Goal: Information Seeking & Learning: Learn about a topic

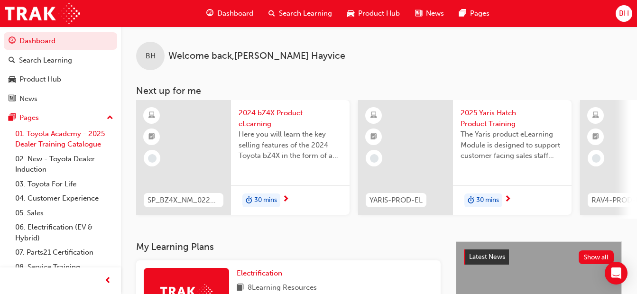
click at [55, 138] on link "01. Toyota Academy - 2025 Dealer Training Catalogue" at bounding box center [64, 139] width 106 height 25
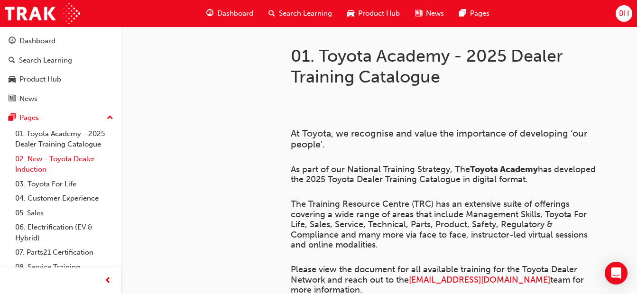
click at [58, 162] on link "02. New - Toyota Dealer Induction" at bounding box center [64, 164] width 106 height 25
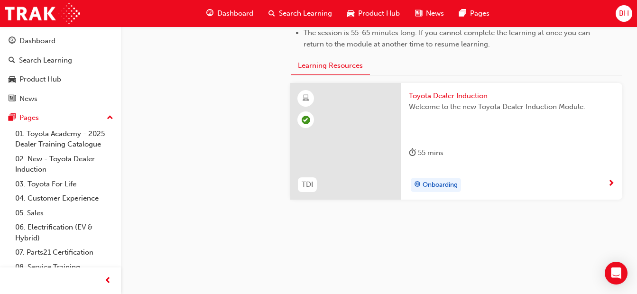
scroll to position [538, 0]
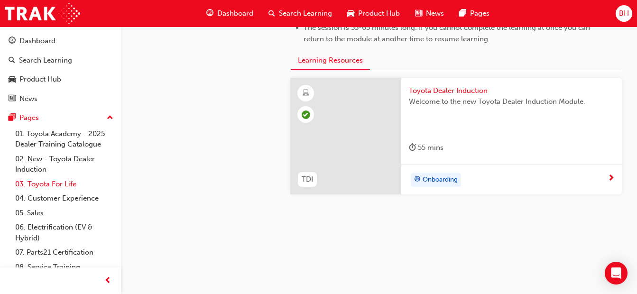
click at [34, 188] on link "03. Toyota For Life" at bounding box center [64, 184] width 106 height 15
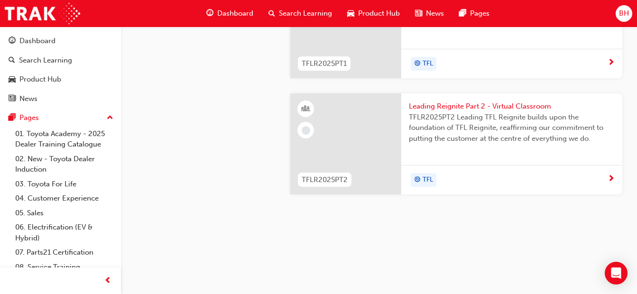
scroll to position [996, 0]
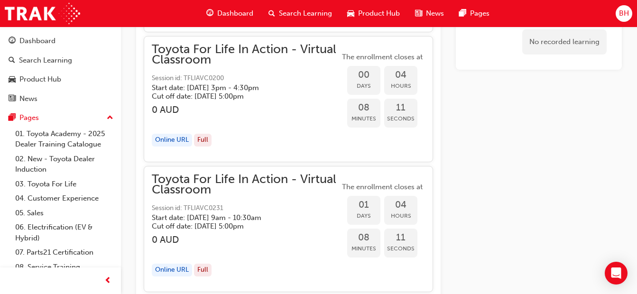
scroll to position [1398, 0]
click at [302, 184] on span "Toyota For Life In Action - Virtual Classroom" at bounding box center [246, 183] width 188 height 21
click at [271, 192] on span "Toyota For Life In Action - Virtual Classroom" at bounding box center [246, 183] width 188 height 21
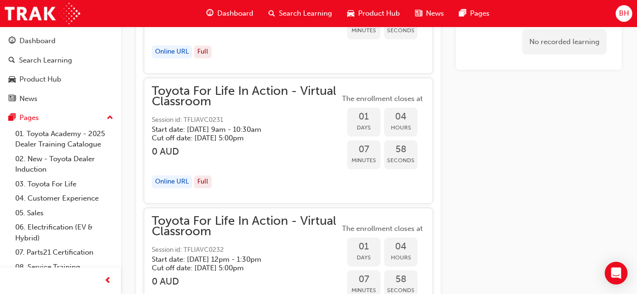
scroll to position [1493, 0]
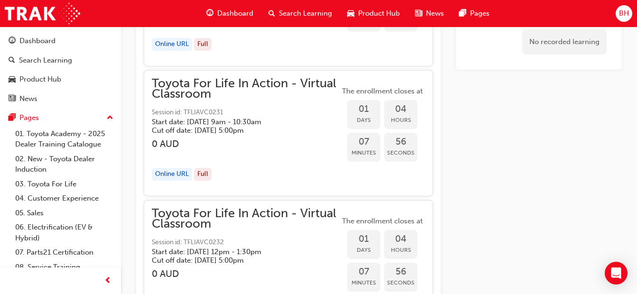
click at [173, 175] on div "Online URL" at bounding box center [172, 174] width 40 height 13
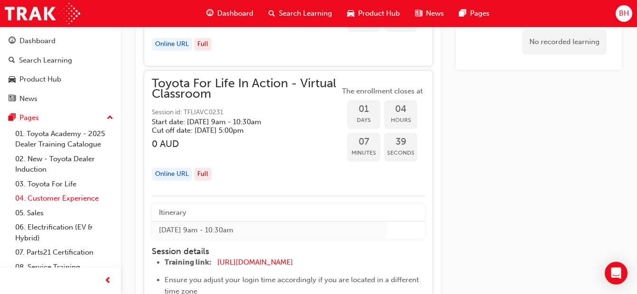
click at [53, 201] on link "04. Customer Experience" at bounding box center [64, 198] width 106 height 15
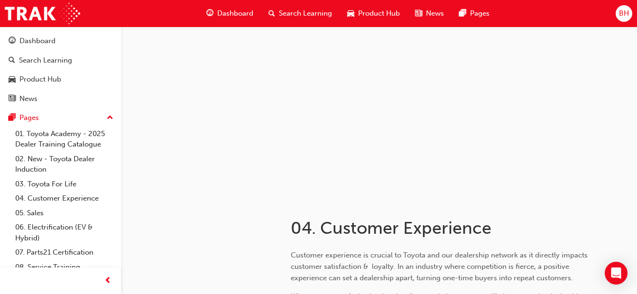
scroll to position [285, 0]
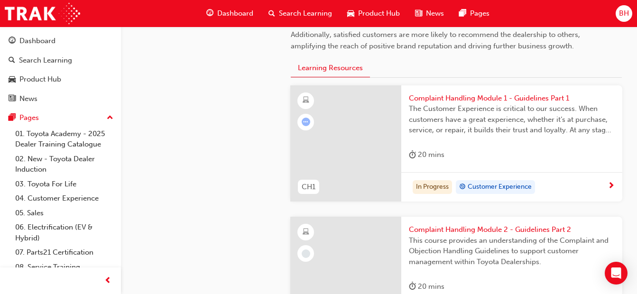
click at [466, 104] on span "The Customer Experience is critical to our success. When customers have a great…" at bounding box center [512, 119] width 206 height 32
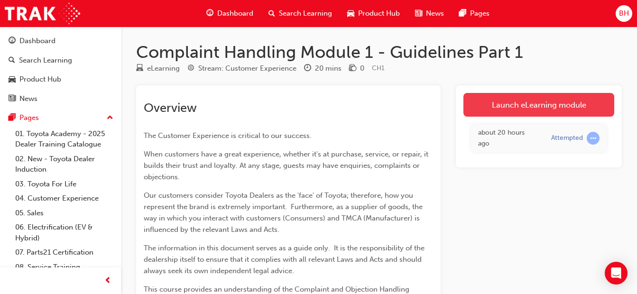
click at [529, 102] on link "Launch eLearning module" at bounding box center [538, 105] width 151 height 24
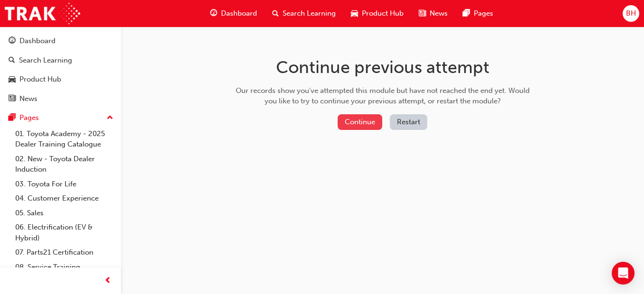
click at [375, 120] on button "Continue" at bounding box center [360, 122] width 45 height 16
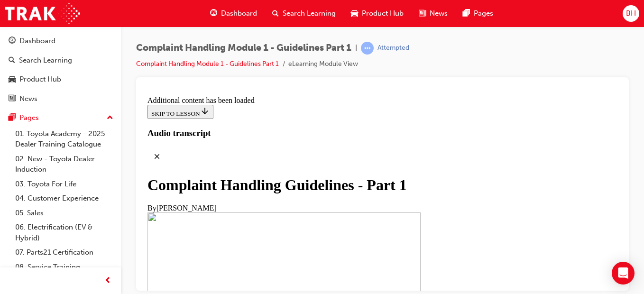
scroll to position [474, 0]
drag, startPoint x: 328, startPoint y: 168, endPoint x: 332, endPoint y: 172, distance: 6.1
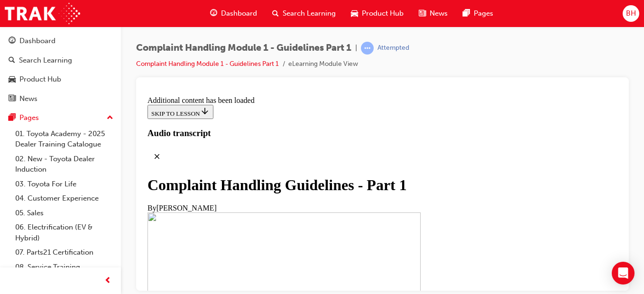
scroll to position [1378, 0]
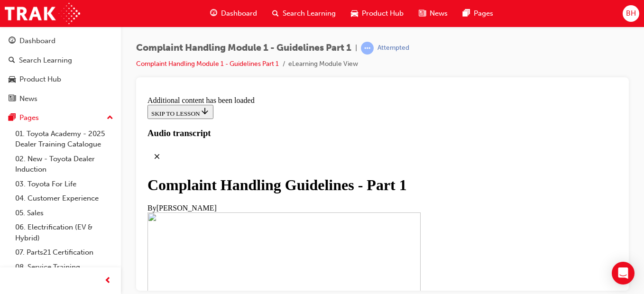
scroll to position [2805, 0]
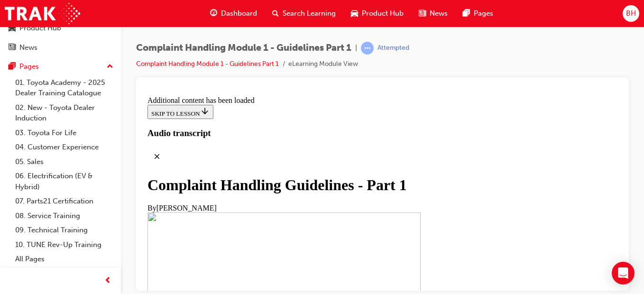
scroll to position [3662, 0]
drag, startPoint x: 395, startPoint y: 138, endPoint x: 390, endPoint y: 138, distance: 4.8
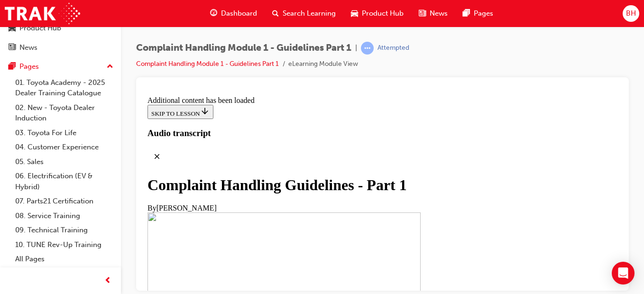
scroll to position [3730, 0]
drag, startPoint x: 246, startPoint y: 141, endPoint x: 494, endPoint y: 236, distance: 265.4
drag, startPoint x: 494, startPoint y: 236, endPoint x: 439, endPoint y: 221, distance: 57.4
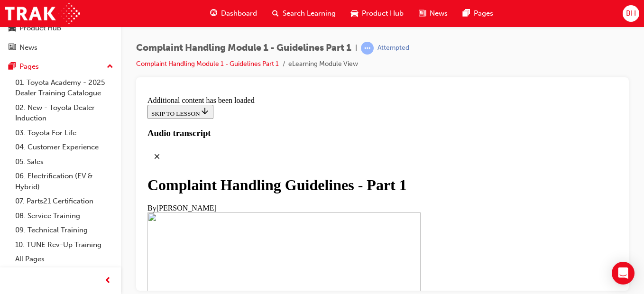
drag, startPoint x: 226, startPoint y: 184, endPoint x: 431, endPoint y: 203, distance: 205.7
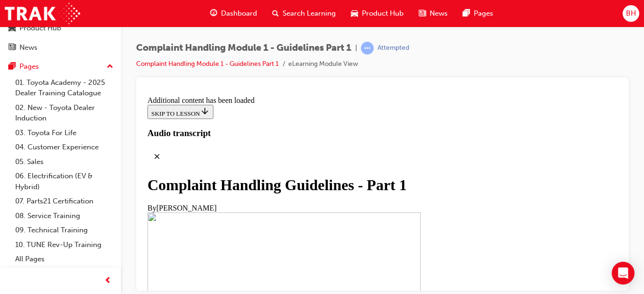
scroll to position [3908, 0]
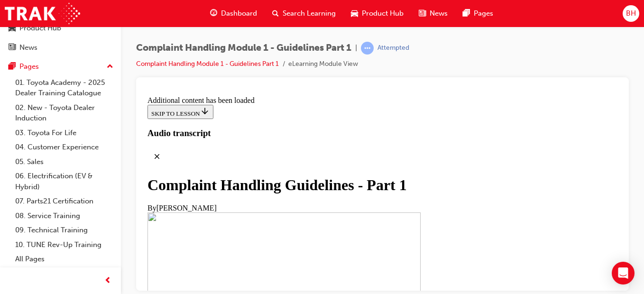
drag, startPoint x: 221, startPoint y: 143, endPoint x: 488, endPoint y: 163, distance: 268.2
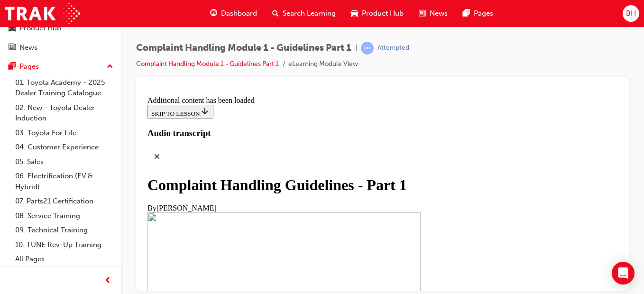
scroll to position [4510, 0]
drag, startPoint x: 221, startPoint y: 171, endPoint x: 244, endPoint y: 191, distance: 30.2
drag, startPoint x: 244, startPoint y: 191, endPoint x: 287, endPoint y: 238, distance: 64.1
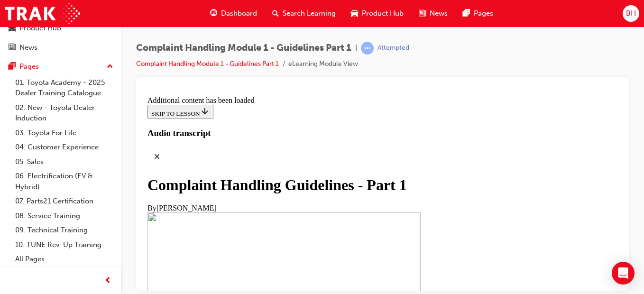
scroll to position [5062, 0]
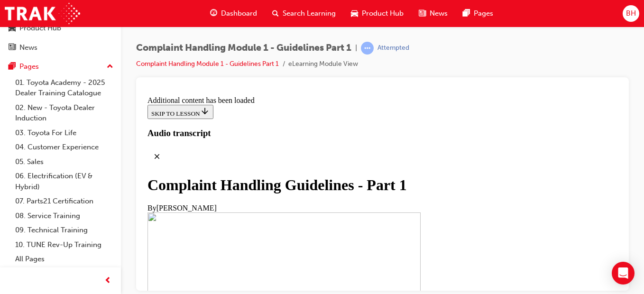
scroll to position [5928, 0]
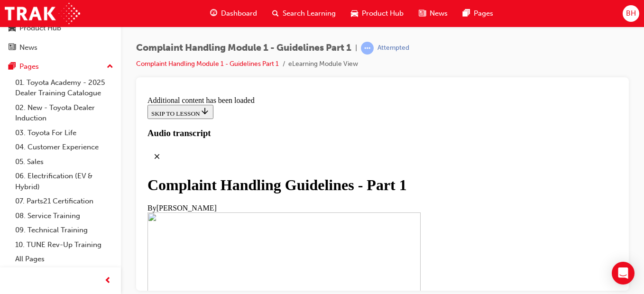
radio input "true"
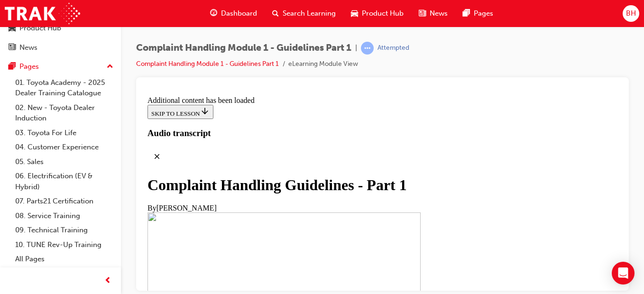
radio input "true"
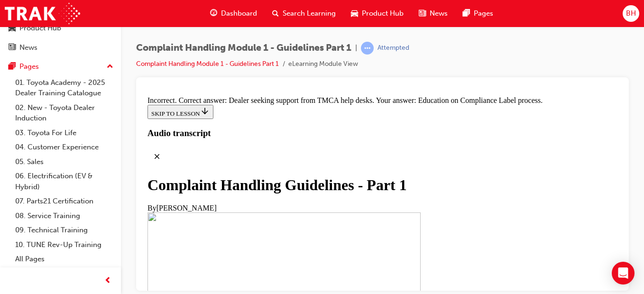
scroll to position [6687, 0]
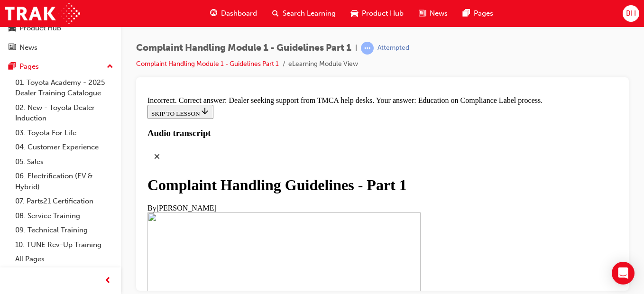
radio input "true"
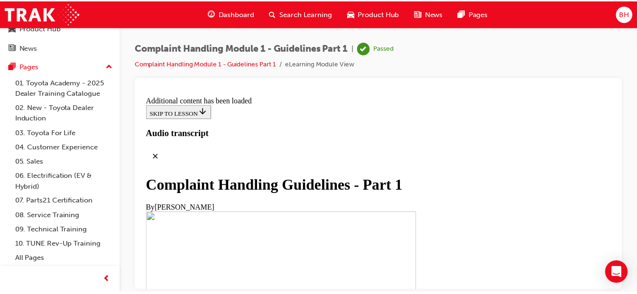
scroll to position [7178, 0]
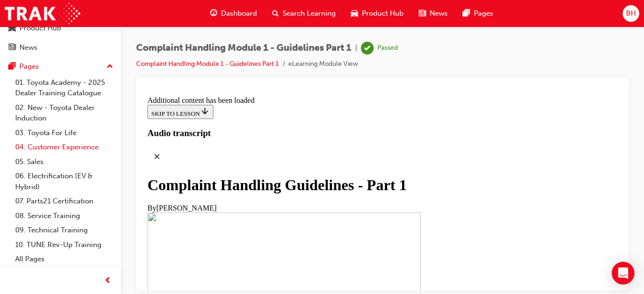
click at [65, 145] on link "04. Customer Experience" at bounding box center [64, 147] width 106 height 15
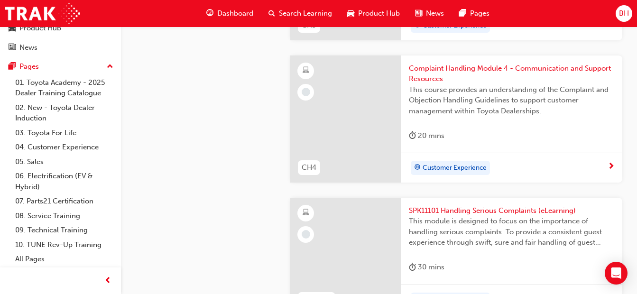
scroll to position [718, 0]
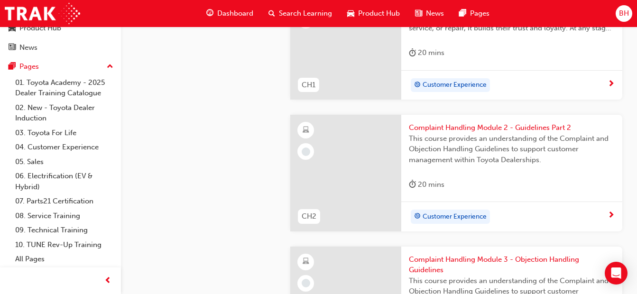
click at [450, 129] on span "Complaint Handling Module 2 - Guidelines Part 2" at bounding box center [512, 127] width 206 height 11
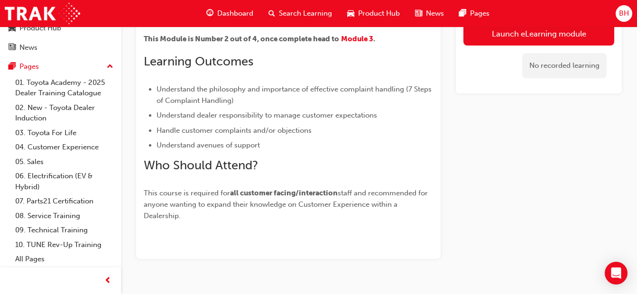
scroll to position [316, 0]
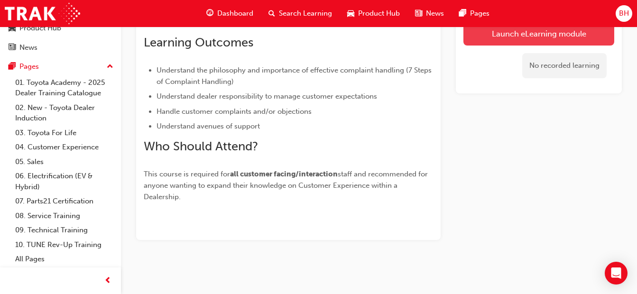
click at [561, 35] on link "Launch eLearning module" at bounding box center [538, 34] width 151 height 24
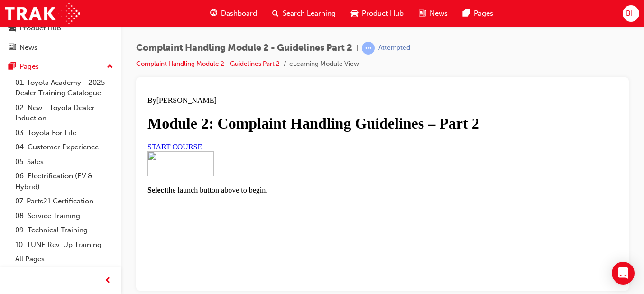
scroll to position [170, 0]
click at [202, 142] on span "START COURSE" at bounding box center [174, 146] width 55 height 8
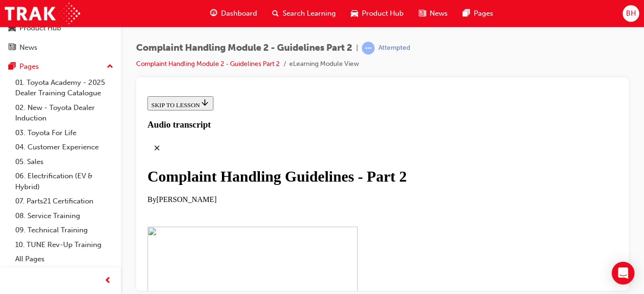
scroll to position [347, 0]
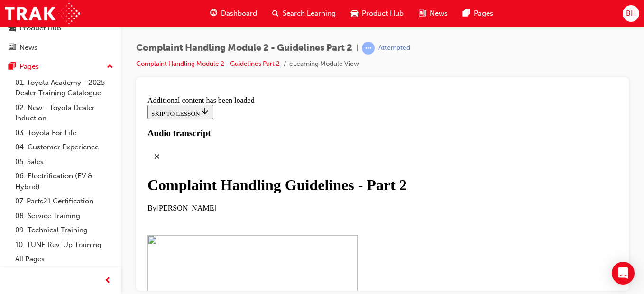
scroll to position [824, 0]
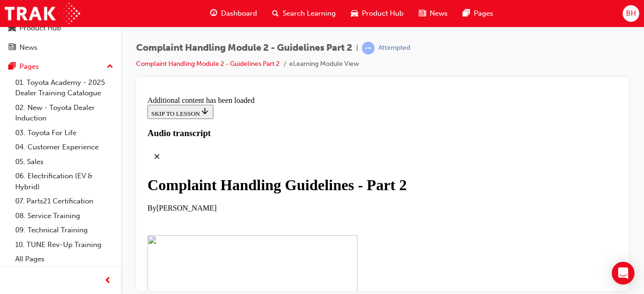
scroll to position [2591, 0]
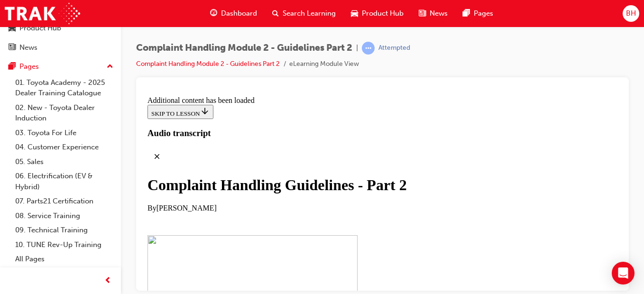
drag, startPoint x: 430, startPoint y: 205, endPoint x: 470, endPoint y: 207, distance: 39.9
drag, startPoint x: 470, startPoint y: 207, endPoint x: 491, endPoint y: 227, distance: 29.2
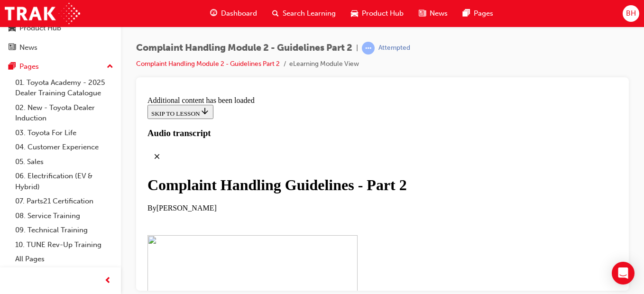
drag, startPoint x: 277, startPoint y: 174, endPoint x: 423, endPoint y: 175, distance: 146.5
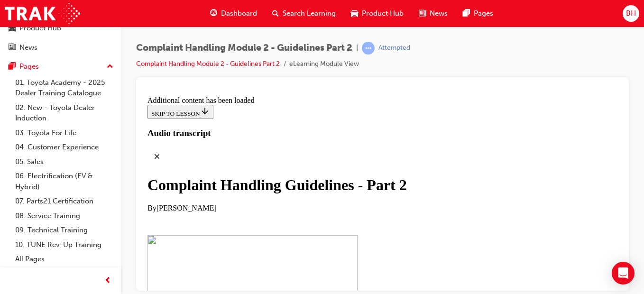
scroll to position [4787, 0]
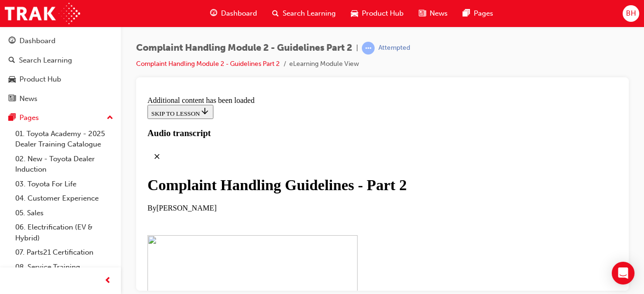
scroll to position [4763, 0]
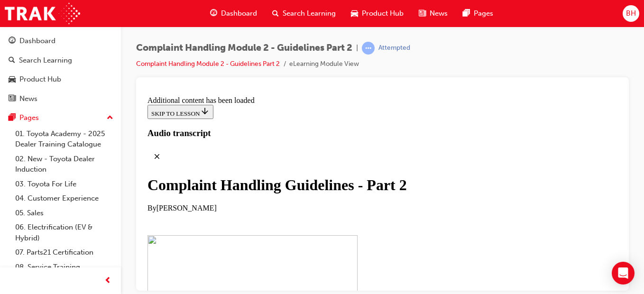
checkbox input "true"
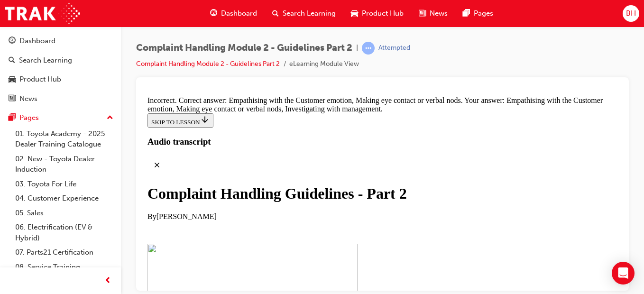
checkbox input "false"
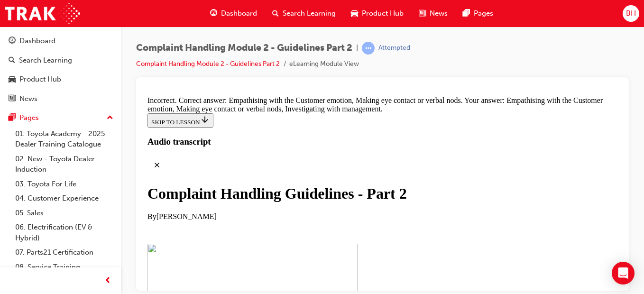
checkbox input "false"
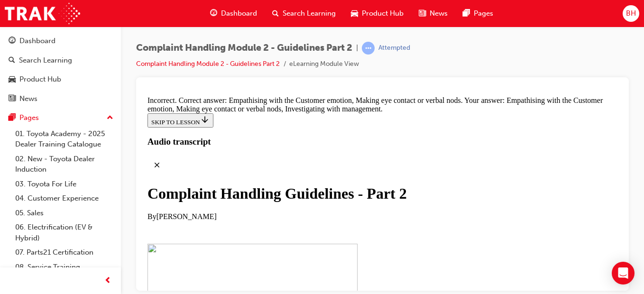
checkbox input "false"
checkbox input "true"
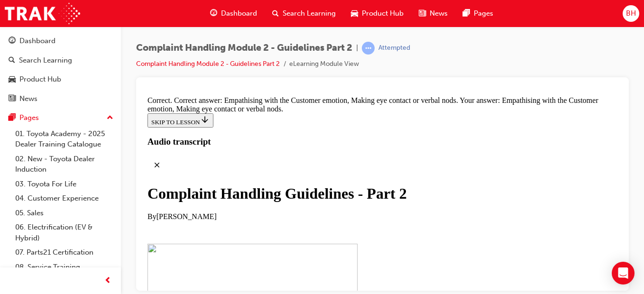
drag, startPoint x: 300, startPoint y: 139, endPoint x: 279, endPoint y: 142, distance: 21.1
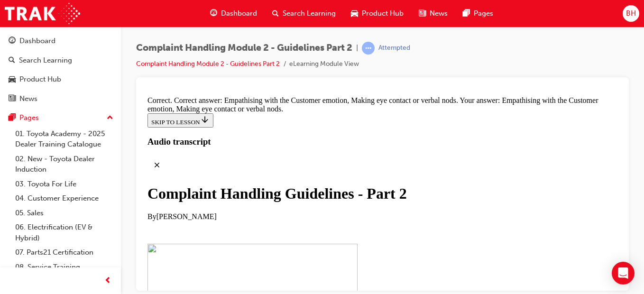
drag, startPoint x: 488, startPoint y: 151, endPoint x: 397, endPoint y: 136, distance: 91.4
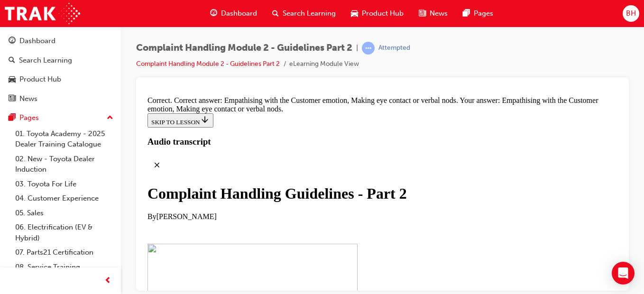
drag, startPoint x: 375, startPoint y: 142, endPoint x: 345, endPoint y: 152, distance: 31.8
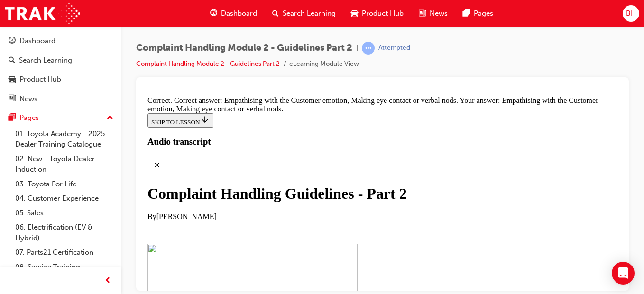
drag, startPoint x: 242, startPoint y: 221, endPoint x: 249, endPoint y: 180, distance: 41.9
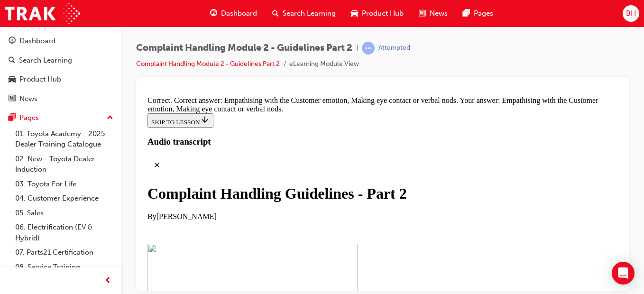
scroll to position [40, 0]
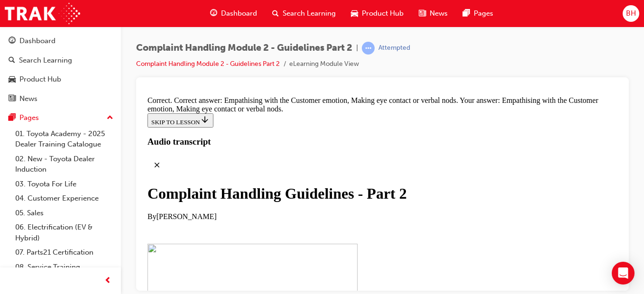
scroll to position [6437, 0]
click at [622, 212] on div at bounding box center [382, 183] width 493 height 213
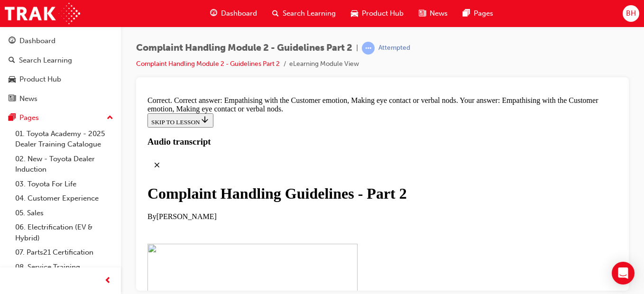
drag, startPoint x: 284, startPoint y: 211, endPoint x: 313, endPoint y: 112, distance: 102.2
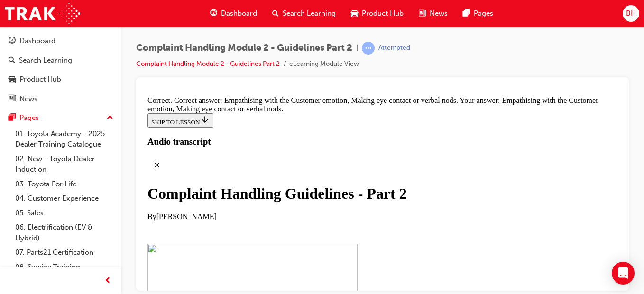
drag, startPoint x: 321, startPoint y: 269, endPoint x: 317, endPoint y: 139, distance: 130.5
drag, startPoint x: 295, startPoint y: 260, endPoint x: 333, endPoint y: 163, distance: 103.7
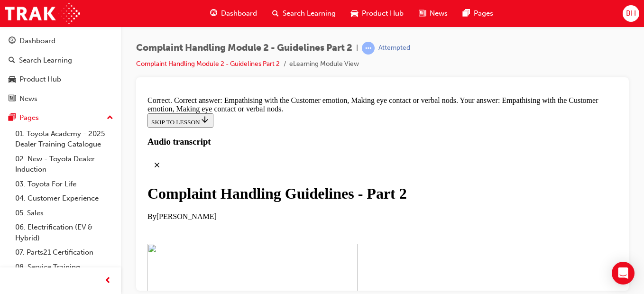
drag, startPoint x: 330, startPoint y: 256, endPoint x: 314, endPoint y: 219, distance: 39.7
drag, startPoint x: 315, startPoint y: 265, endPoint x: 408, endPoint y: 158, distance: 141.5
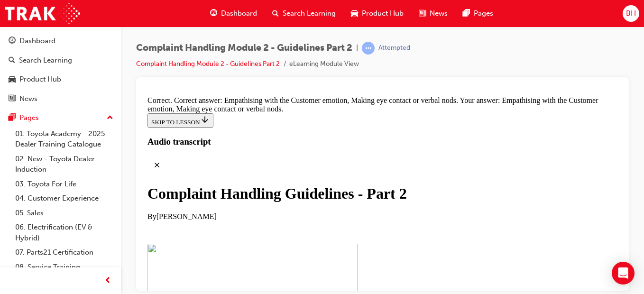
scroll to position [6576, 0]
drag, startPoint x: 300, startPoint y: 266, endPoint x: 411, endPoint y: 216, distance: 121.4
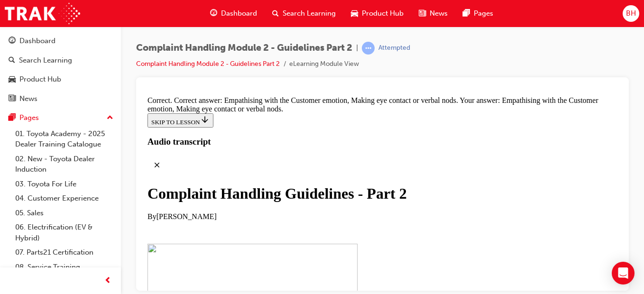
scroll to position [6602, 0]
drag, startPoint x: 335, startPoint y: 243, endPoint x: 437, endPoint y: 250, distance: 101.7
drag, startPoint x: 341, startPoint y: 269, endPoint x: 406, endPoint y: 215, distance: 84.5
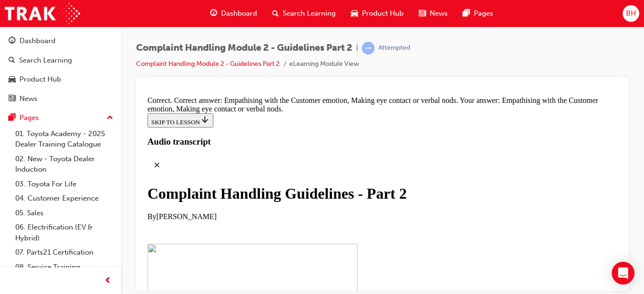
drag, startPoint x: 341, startPoint y: 191, endPoint x: 414, endPoint y: 191, distance: 72.6
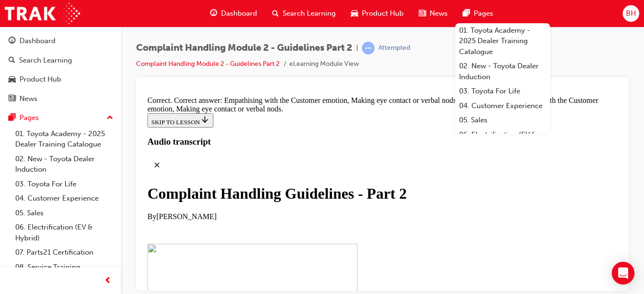
drag, startPoint x: 767, startPoint y: 206, endPoint x: 616, endPoint y: 117, distance: 175.4
drag, startPoint x: 329, startPoint y: 256, endPoint x: 400, endPoint y: 203, distance: 88.2
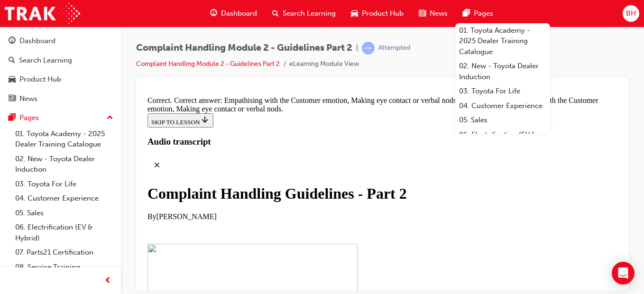
drag, startPoint x: 343, startPoint y: 266, endPoint x: 409, endPoint y: 202, distance: 91.2
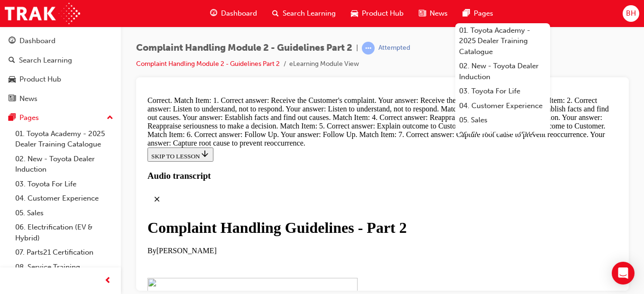
scroll to position [6922, 0]
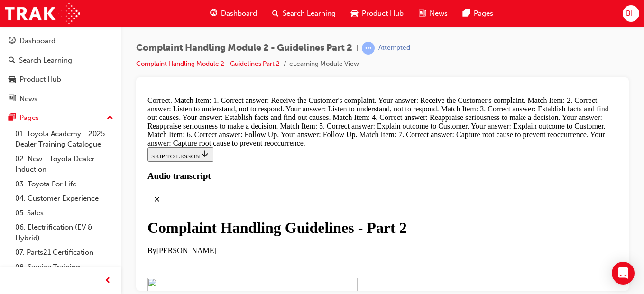
scroll to position [7017, 0]
radio input "true"
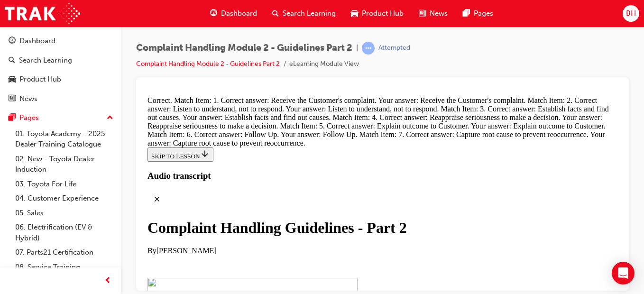
radio input "true"
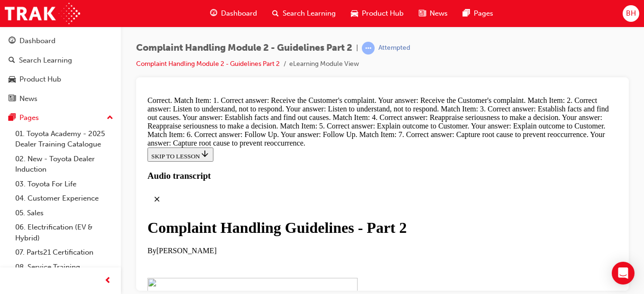
radio input "true"
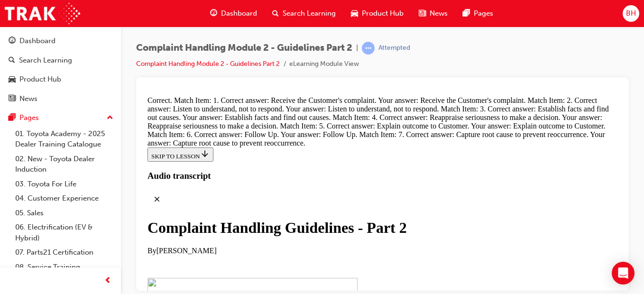
radio input "true"
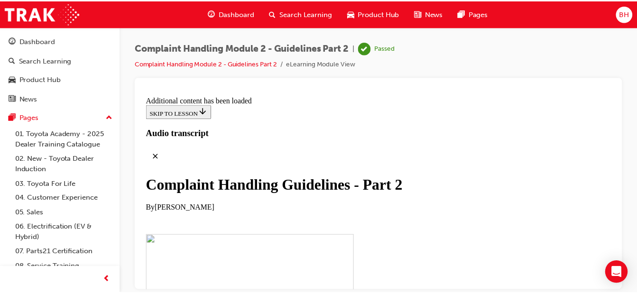
scroll to position [7074, 0]
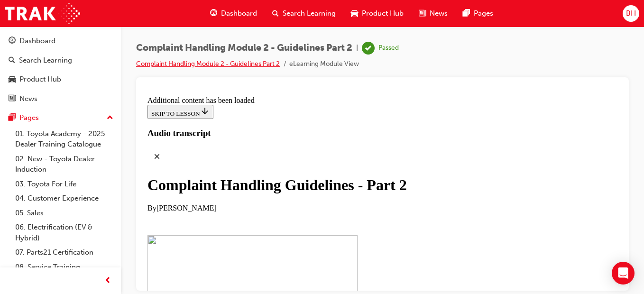
click at [272, 63] on link "Complaint Handling Module 2 - Guidelines Part 2" at bounding box center [208, 64] width 144 height 8
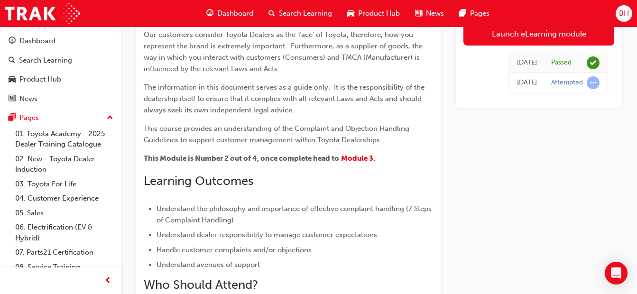
scroll to position [47, 0]
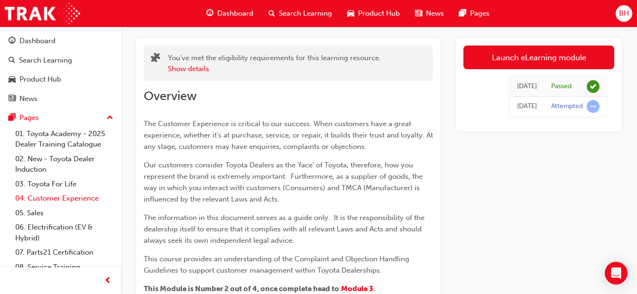
click at [36, 201] on link "04. Customer Experience" at bounding box center [64, 198] width 106 height 15
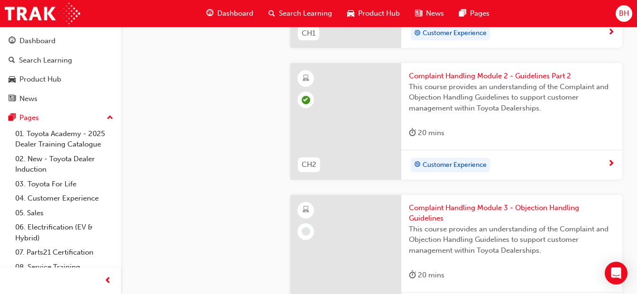
scroll to position [427, 0]
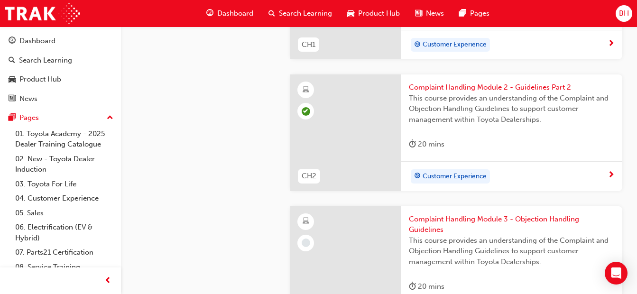
click at [442, 218] on span "Complaint Handling Module 3 - Objection Handling Guidelines" at bounding box center [512, 224] width 206 height 21
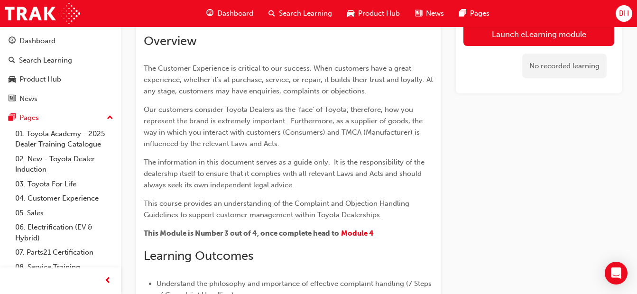
scroll to position [116, 0]
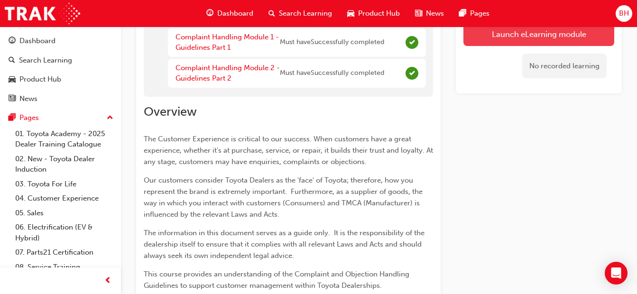
click at [497, 41] on button "Launch eLearning module" at bounding box center [538, 34] width 151 height 24
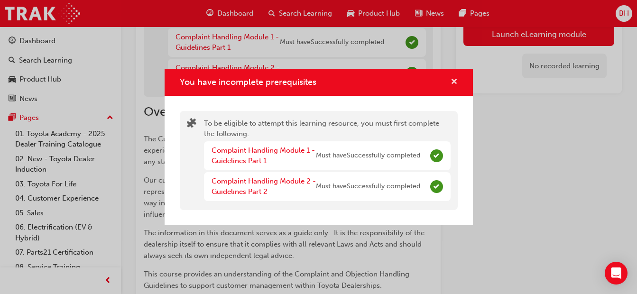
click at [453, 85] on span "cross-icon" at bounding box center [454, 82] width 7 height 9
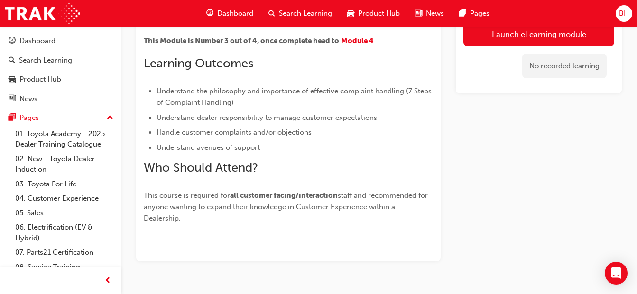
scroll to position [401, 0]
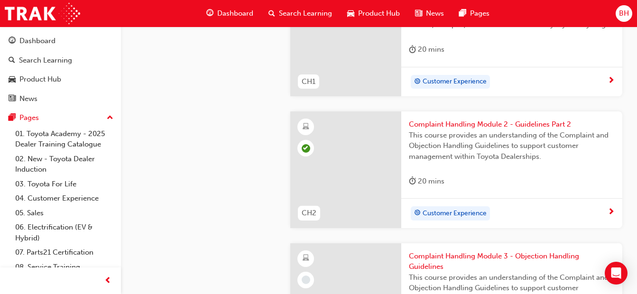
scroll to position [427, 0]
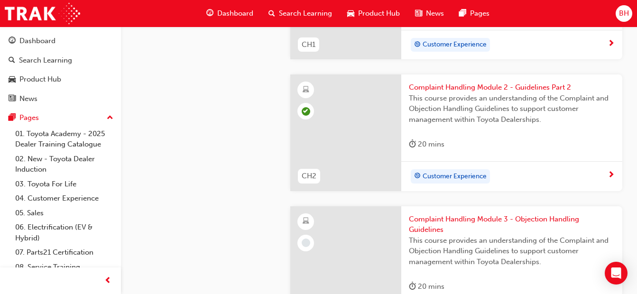
click at [464, 215] on span "Complaint Handling Module 3 - Objection Handling Guidelines" at bounding box center [512, 224] width 206 height 21
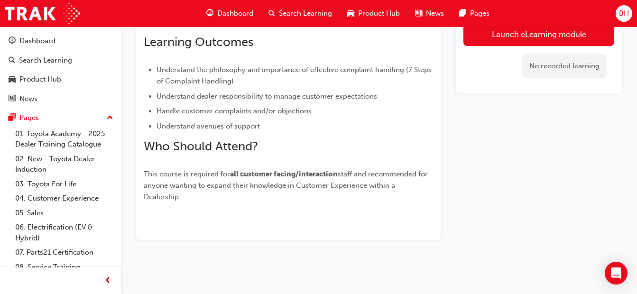
scroll to position [337, 0]
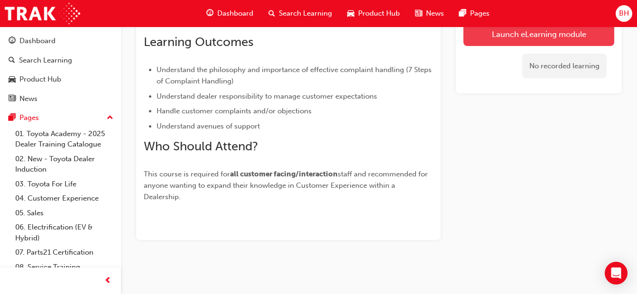
click at [535, 43] on button "Launch eLearning module" at bounding box center [538, 34] width 151 height 24
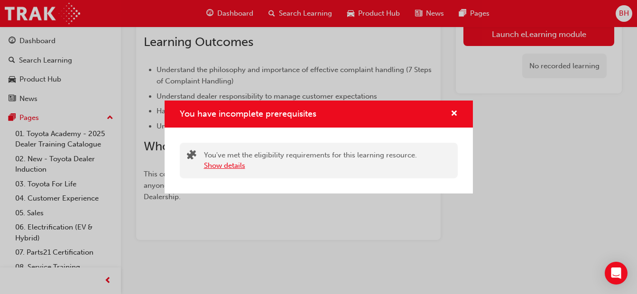
click at [208, 170] on button "Show details" at bounding box center [224, 165] width 41 height 11
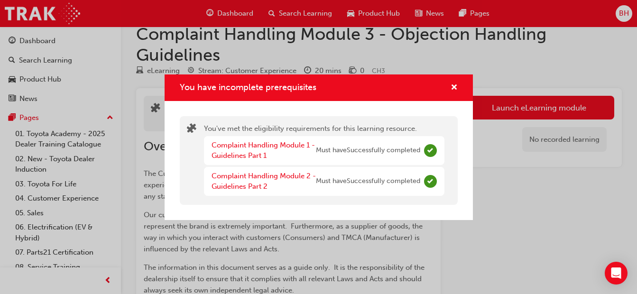
scroll to position [0, 0]
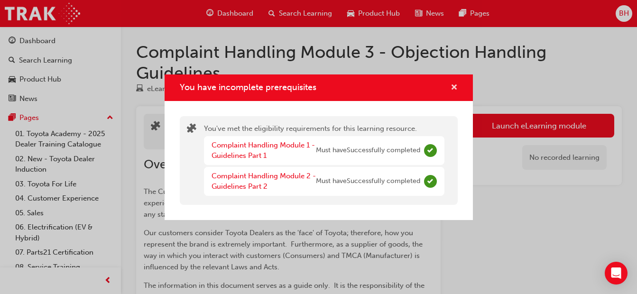
click at [456, 89] on span "cross-icon" at bounding box center [454, 88] width 7 height 9
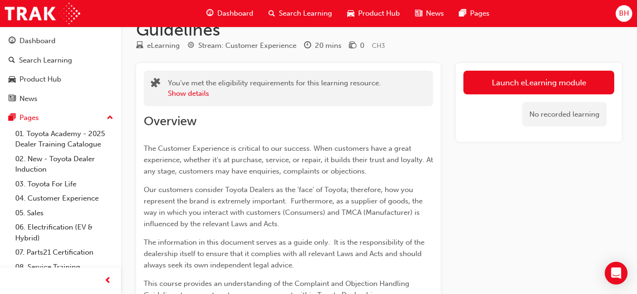
scroll to position [47, 0]
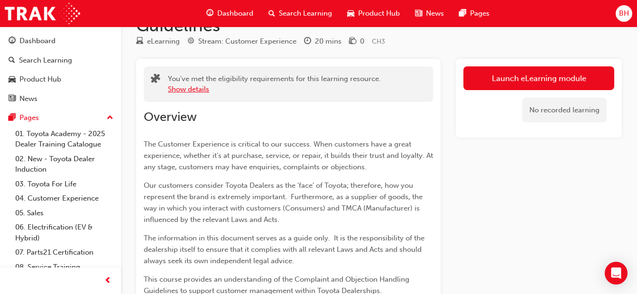
click at [198, 89] on button "Show details" at bounding box center [188, 89] width 41 height 11
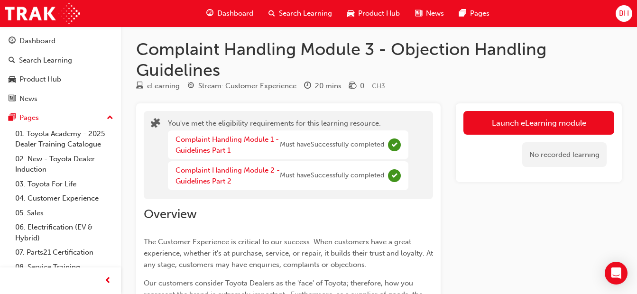
scroll to position [0, 0]
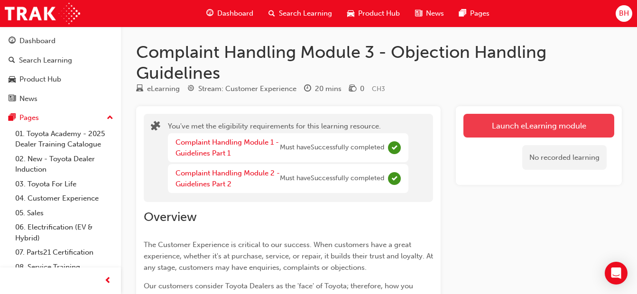
click at [477, 126] on button "Launch eLearning module" at bounding box center [538, 126] width 151 height 24
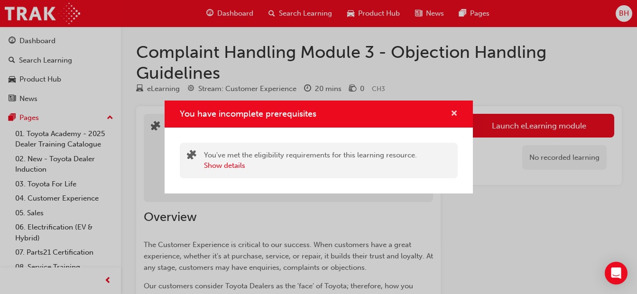
click at [452, 112] on span "cross-icon" at bounding box center [454, 114] width 7 height 9
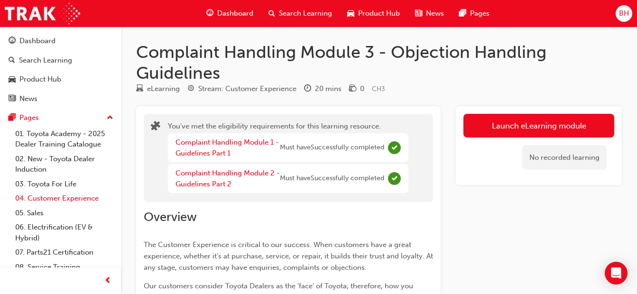
click at [89, 197] on link "04. Customer Experience" at bounding box center [64, 198] width 106 height 15
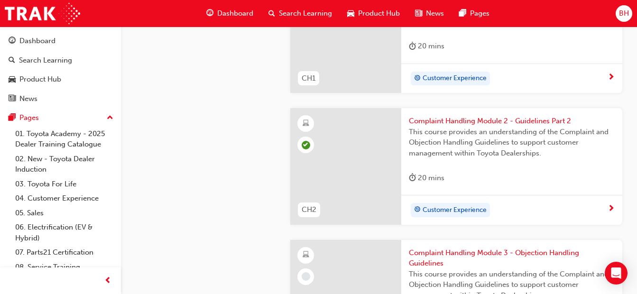
scroll to position [474, 0]
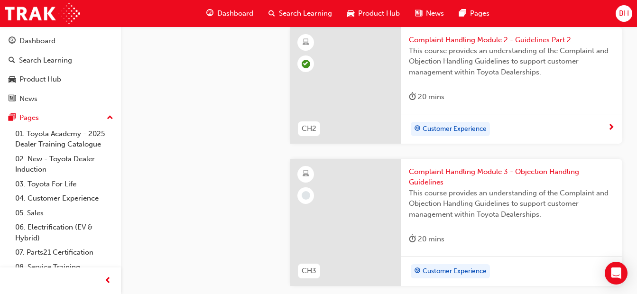
click at [448, 170] on span "Complaint Handling Module 3 - Objection Handling Guidelines" at bounding box center [512, 176] width 206 height 21
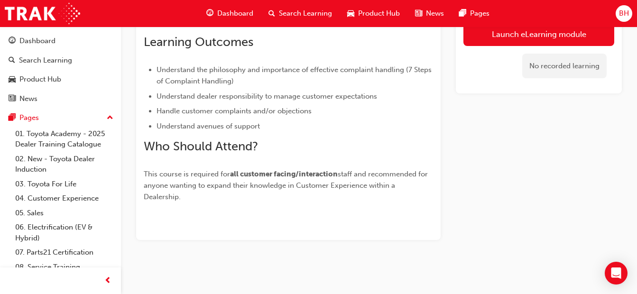
scroll to position [337, 0]
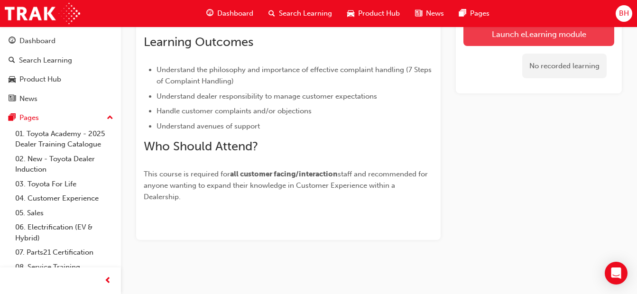
click at [485, 37] on link "Launch eLearning module" at bounding box center [538, 34] width 151 height 24
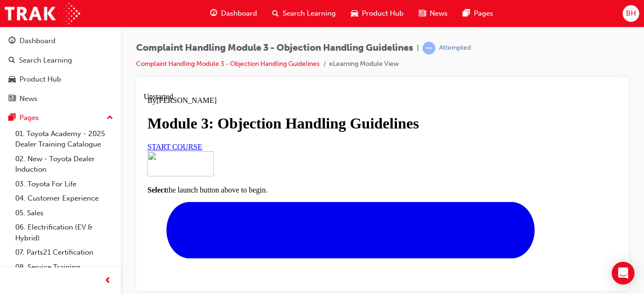
scroll to position [219, 0]
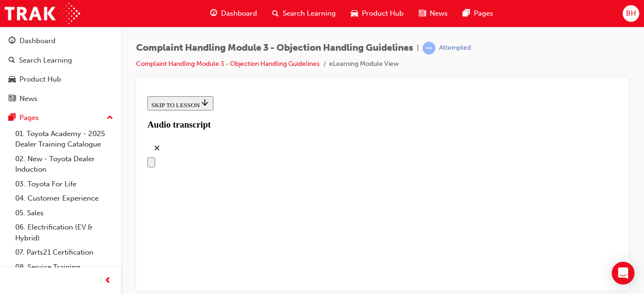
scroll to position [0, 0]
click at [251, 66] on link "Complaint Handling Module 3 - Objection Handling Guidelines" at bounding box center [228, 64] width 184 height 8
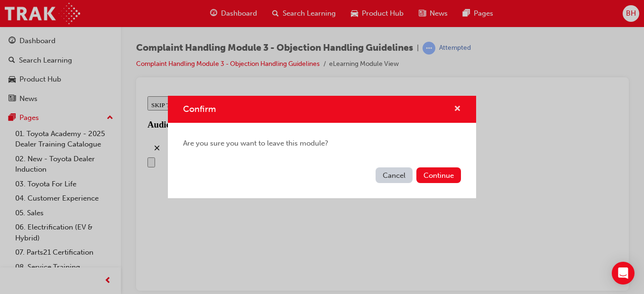
click at [458, 109] on span "cross-icon" at bounding box center [457, 109] width 7 height 9
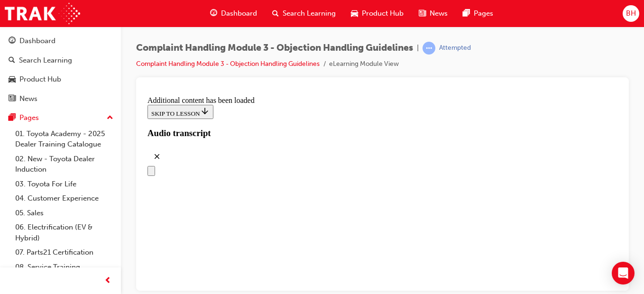
scroll to position [759, 0]
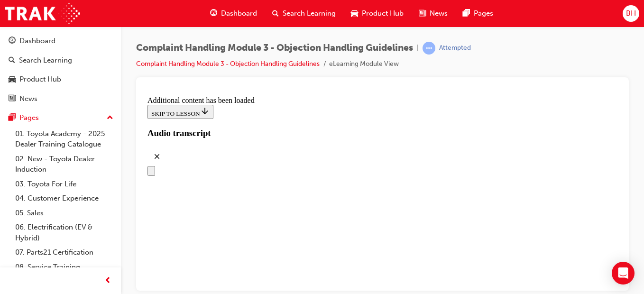
scroll to position [824, 0]
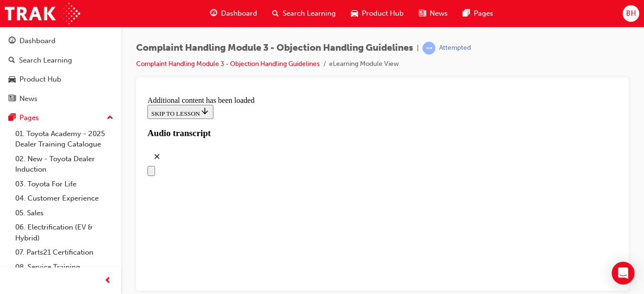
scroll to position [2978, 0]
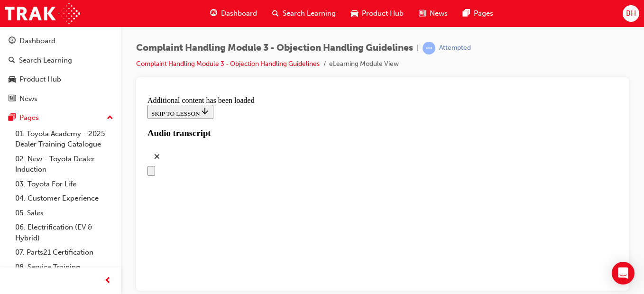
drag, startPoint x: 296, startPoint y: 192, endPoint x: 407, endPoint y: 198, distance: 111.1
drag, startPoint x: 314, startPoint y: 161, endPoint x: 430, endPoint y: 154, distance: 116.0
drag, startPoint x: 297, startPoint y: 199, endPoint x: 413, endPoint y: 207, distance: 116.0
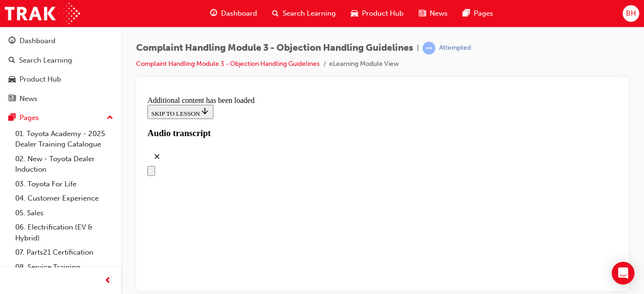
drag, startPoint x: 313, startPoint y: 249, endPoint x: 431, endPoint y: 248, distance: 118.6
drag, startPoint x: 323, startPoint y: 285, endPoint x: 396, endPoint y: 227, distance: 92.7
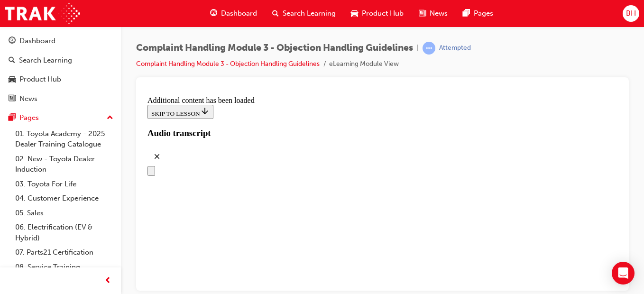
drag, startPoint x: 342, startPoint y: 238, endPoint x: 452, endPoint y: 233, distance: 110.1
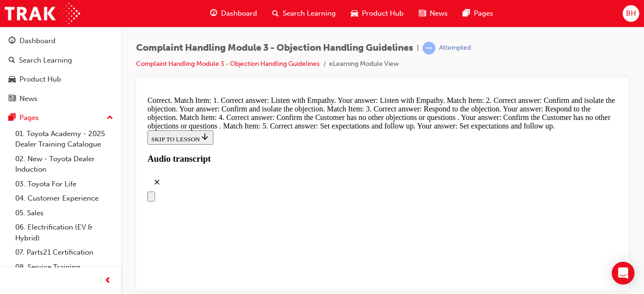
scroll to position [4170, 0]
radio input "true"
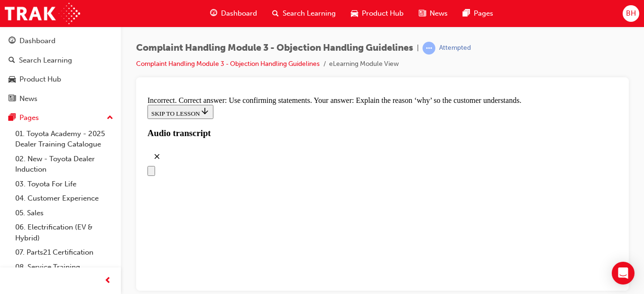
drag, startPoint x: 331, startPoint y: 145, endPoint x: 286, endPoint y: 148, distance: 45.2
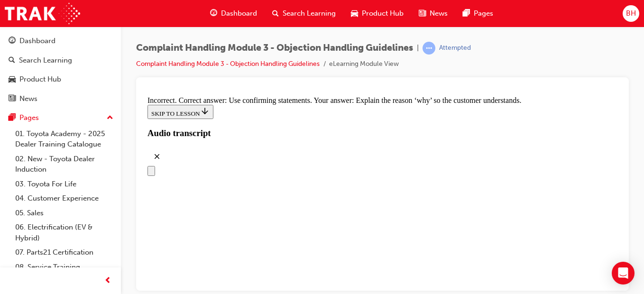
radio input "true"
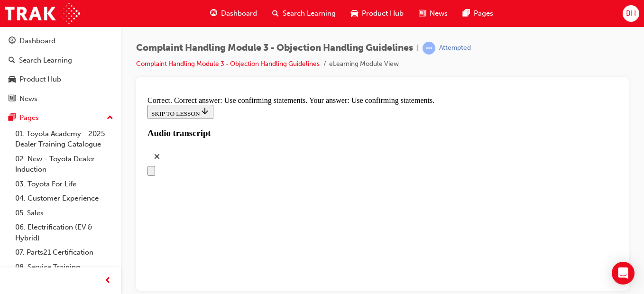
scroll to position [4549, 0]
radio input "true"
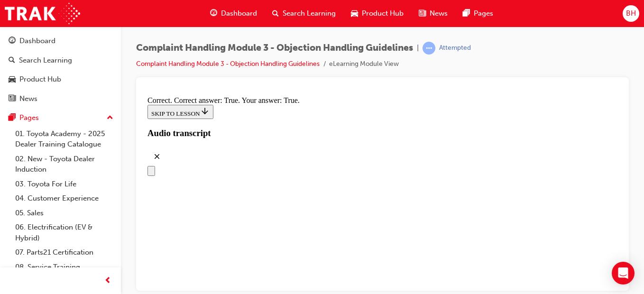
scroll to position [4881, 0]
checkbox input "true"
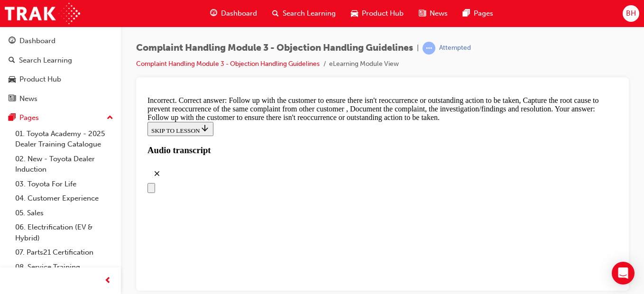
scroll to position [4940, 0]
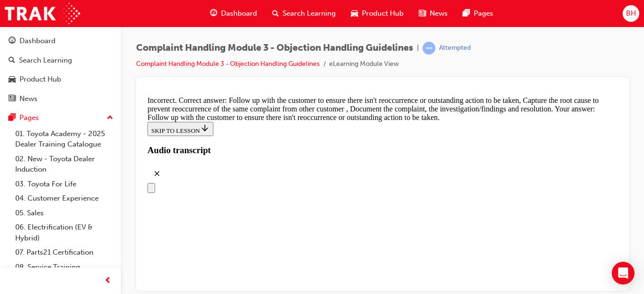
checkbox input "true"
checkbox input "false"
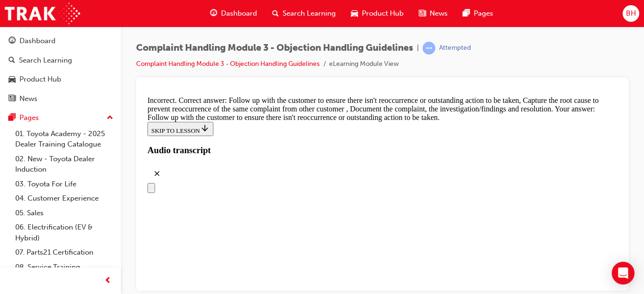
checkbox input "true"
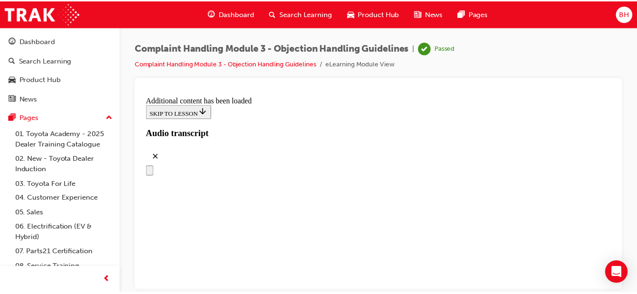
scroll to position [5511, 0]
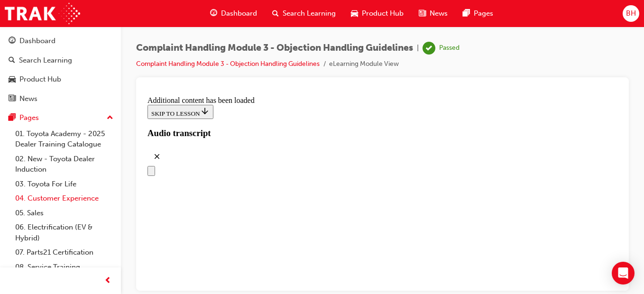
click at [48, 199] on link "04. Customer Experience" at bounding box center [64, 198] width 106 height 15
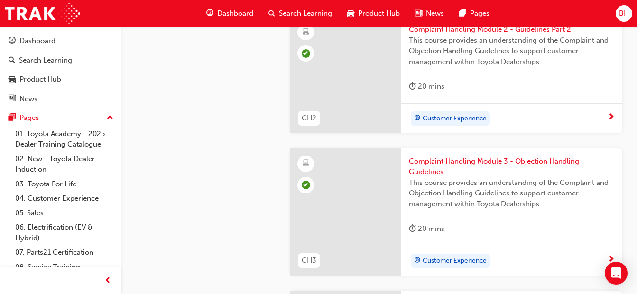
scroll to position [616, 0]
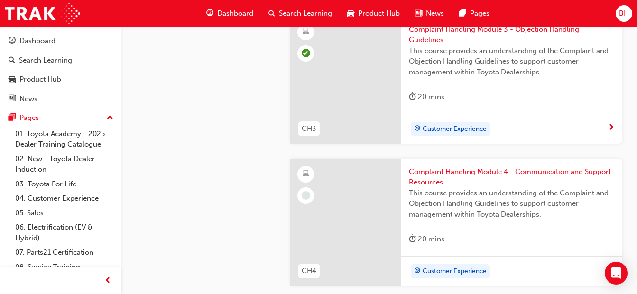
click at [452, 179] on span "Complaint Handling Module 4 - Communication and Support Resources" at bounding box center [512, 176] width 206 height 21
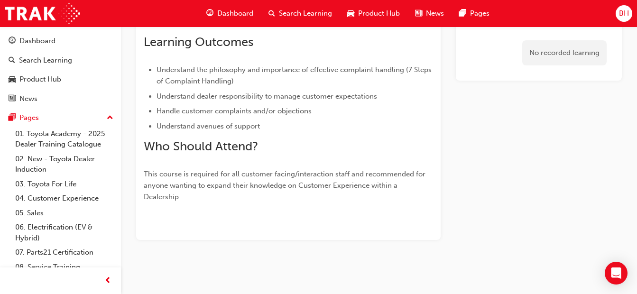
scroll to position [429, 0]
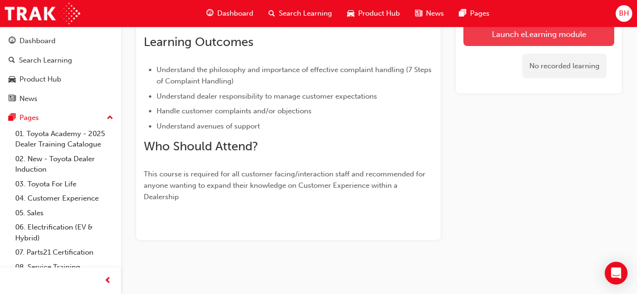
click at [516, 39] on button "Launch eLearning module" at bounding box center [538, 34] width 151 height 24
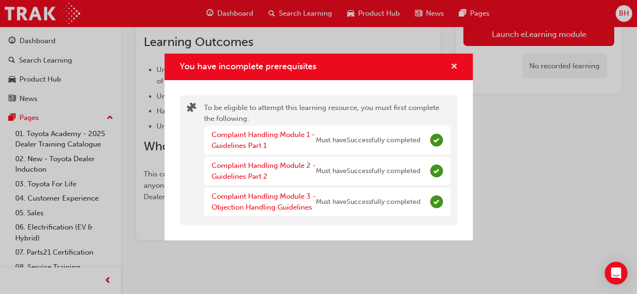
click at [455, 64] on span "cross-icon" at bounding box center [454, 67] width 7 height 9
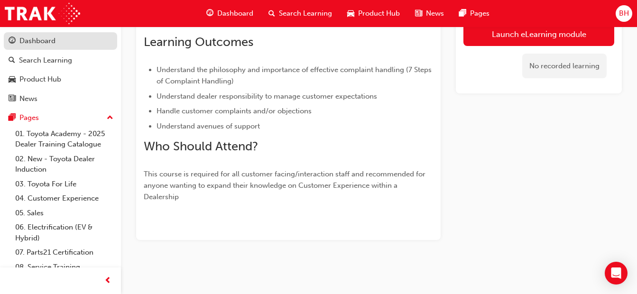
click at [24, 45] on div "Dashboard" at bounding box center [37, 41] width 36 height 11
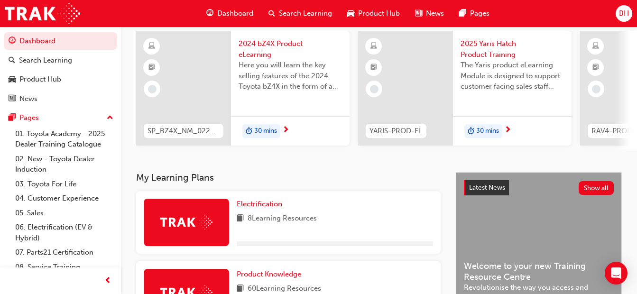
scroll to position [429, 0]
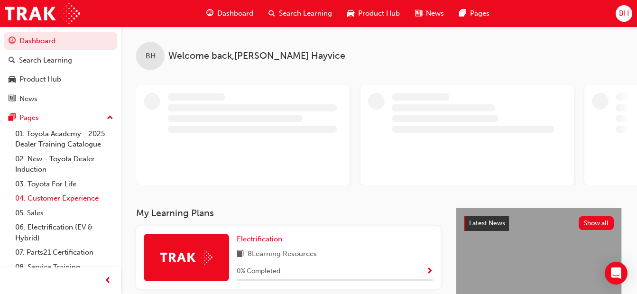
click at [39, 197] on link "04. Customer Experience" at bounding box center [64, 198] width 106 height 15
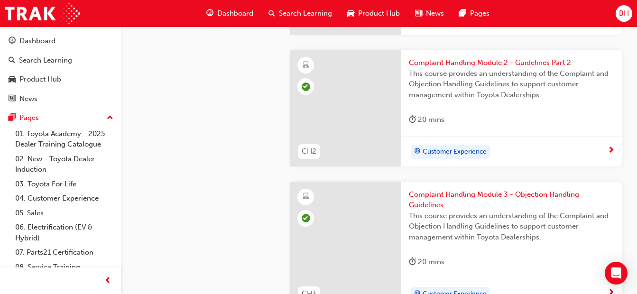
scroll to position [616, 0]
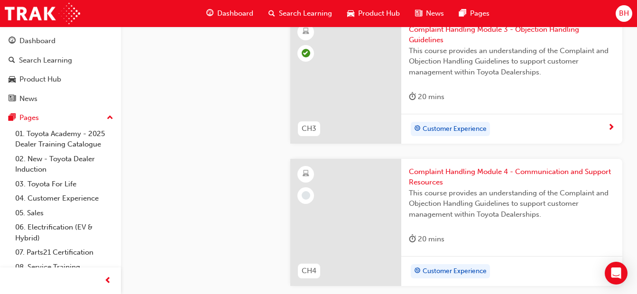
click at [463, 182] on span "Complaint Handling Module 4 - Communication and Support Resources" at bounding box center [512, 176] width 206 height 21
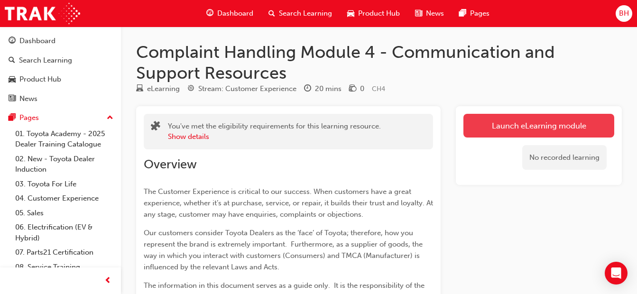
click at [496, 133] on link "Launch eLearning module" at bounding box center [538, 126] width 151 height 24
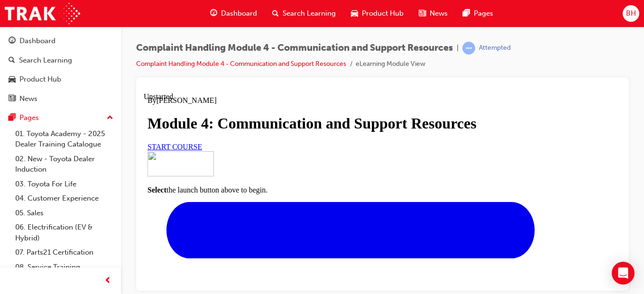
scroll to position [76, 0]
click at [202, 150] on link "START COURSE" at bounding box center [174, 146] width 55 height 8
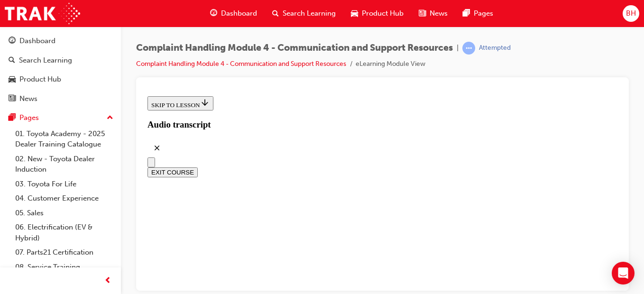
scroll to position [451, 0]
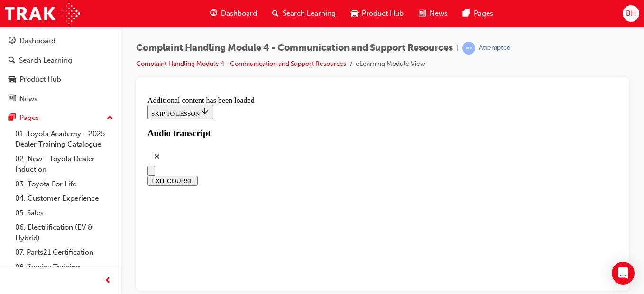
scroll to position [1731, 0]
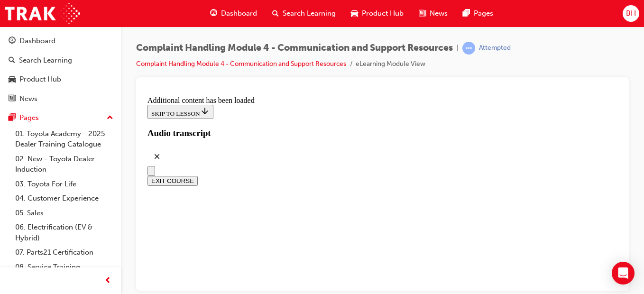
scroll to position [5868, 0]
radio input "true"
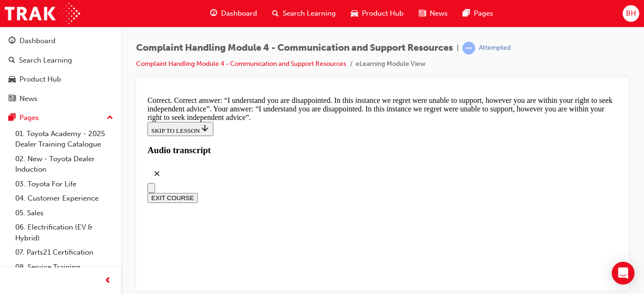
scroll to position [6295, 0]
checkbox input "true"
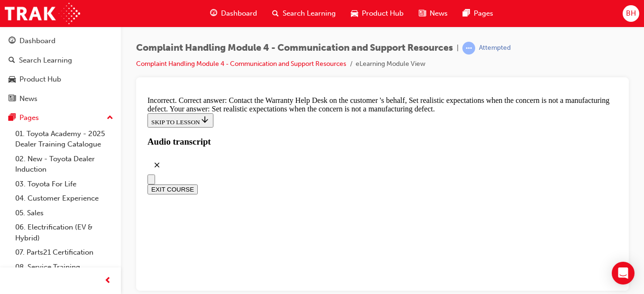
checkbox input "true"
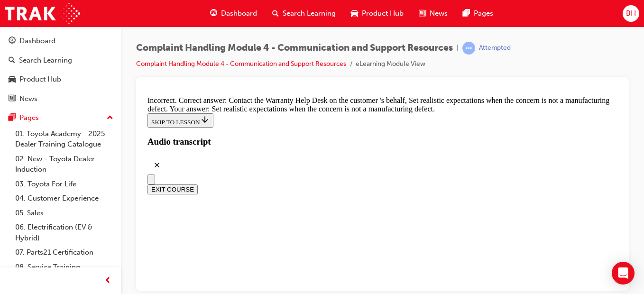
scroll to position [6361, 0]
checkbox input "false"
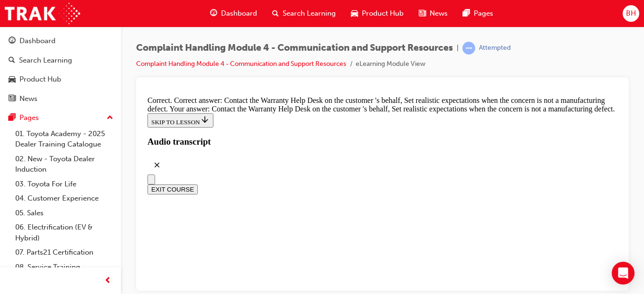
scroll to position [6693, 0]
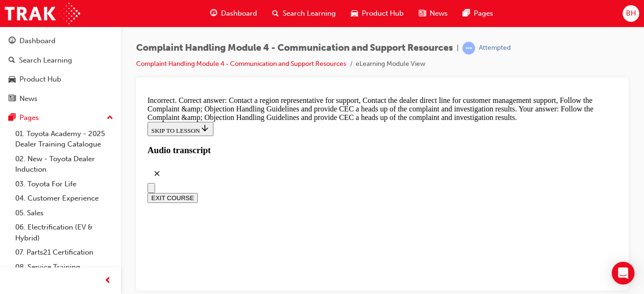
scroll to position [6855, 0]
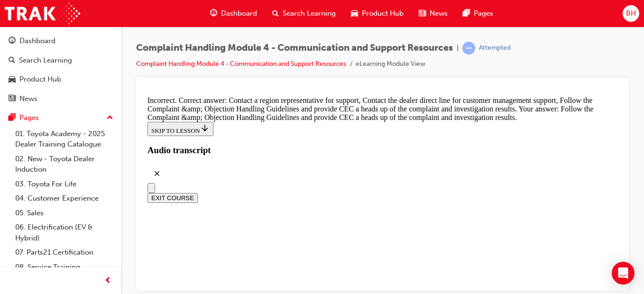
checkbox input "false"
checkbox input "true"
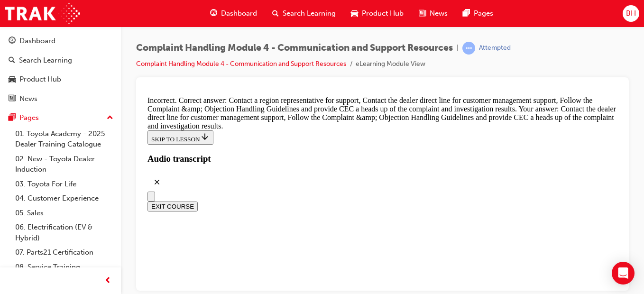
scroll to position [6803, 0]
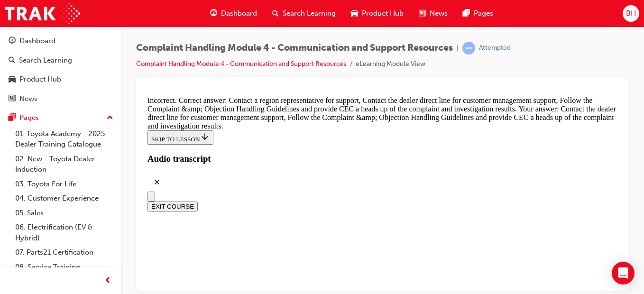
checkbox input "true"
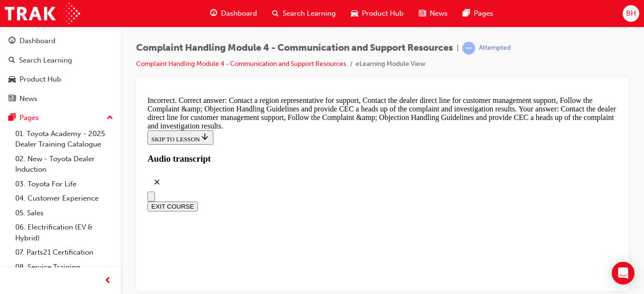
checkbox input "false"
checkbox input "true"
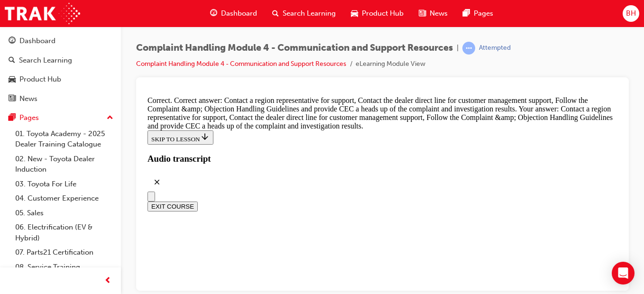
scroll to position [7034, 0]
radio input "true"
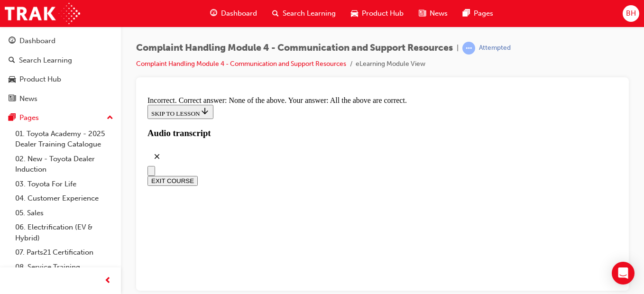
radio input "true"
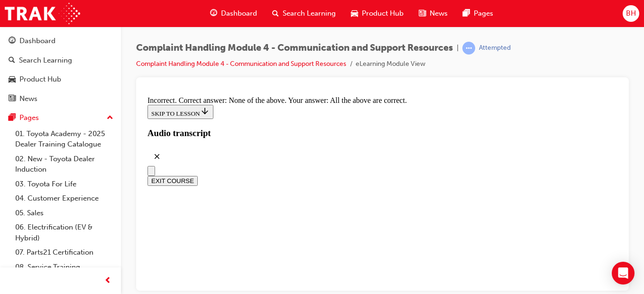
drag, startPoint x: 266, startPoint y: 159, endPoint x: 246, endPoint y: 157, distance: 19.5
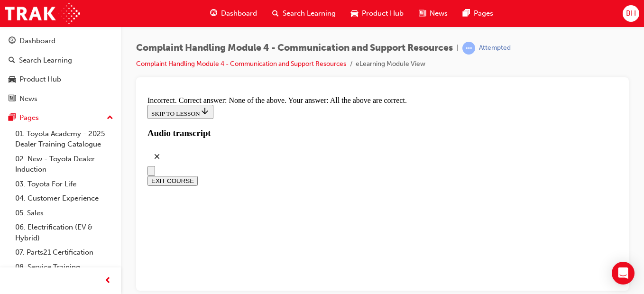
radio input "true"
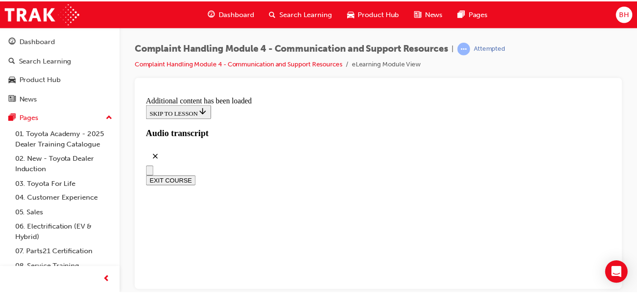
scroll to position [8354, 0]
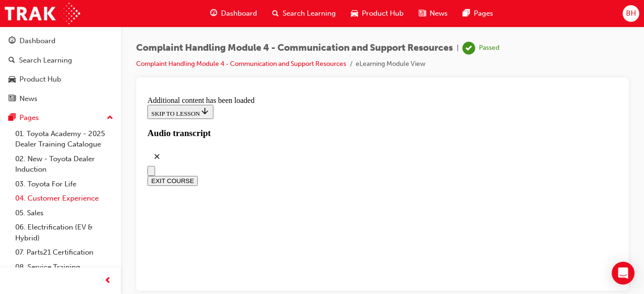
click at [33, 197] on link "04. Customer Experience" at bounding box center [64, 198] width 106 height 15
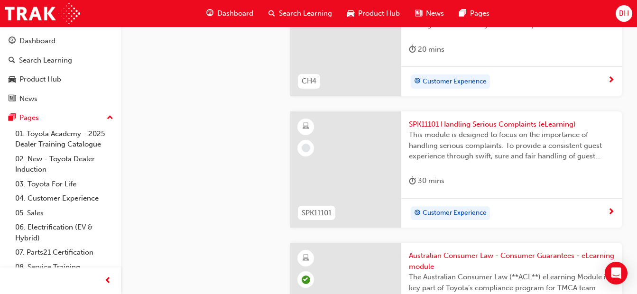
click at [327, 173] on div at bounding box center [345, 169] width 110 height 117
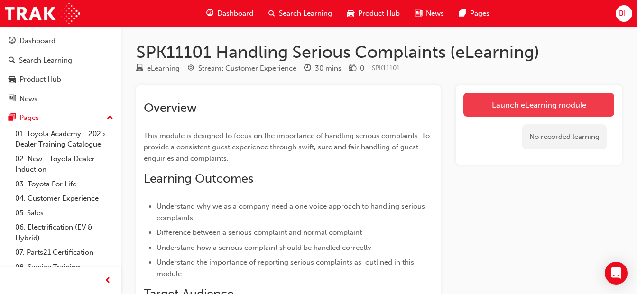
click at [521, 99] on link "Launch eLearning module" at bounding box center [538, 105] width 151 height 24
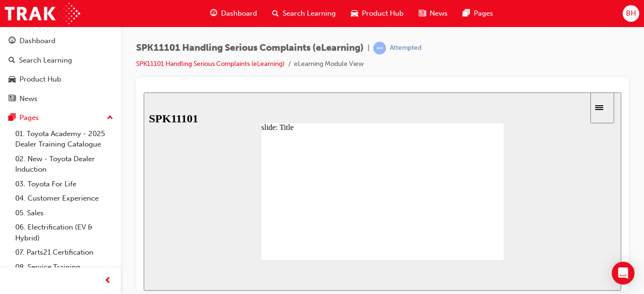
click at [580, 276] on div "NEXT" at bounding box center [593, 275] width 29 height 10
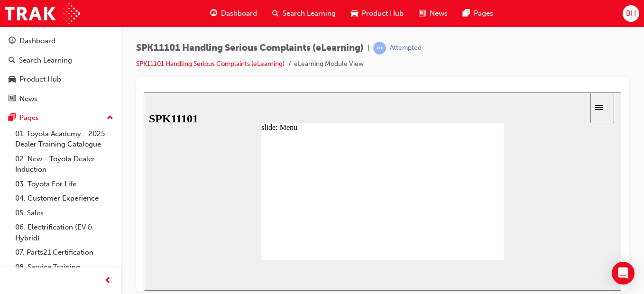
drag, startPoint x: 352, startPoint y: 217, endPoint x: 389, endPoint y: 204, distance: 39.3
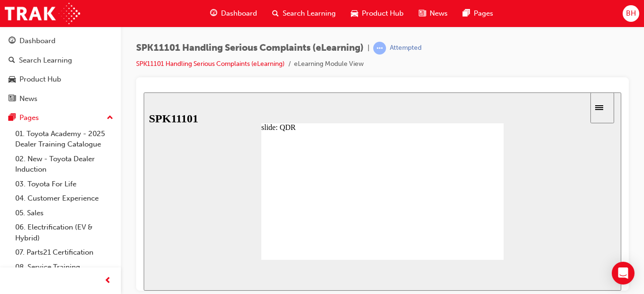
click at [144, 92] on image at bounding box center [144, 92] width 0 height 0
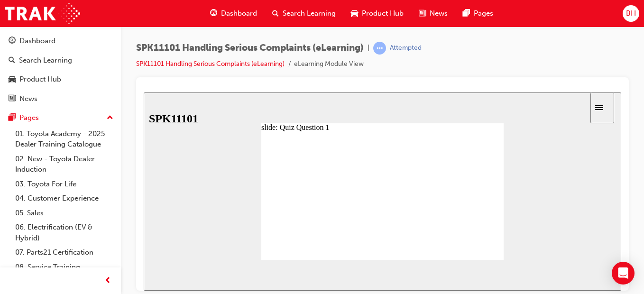
radio input "true"
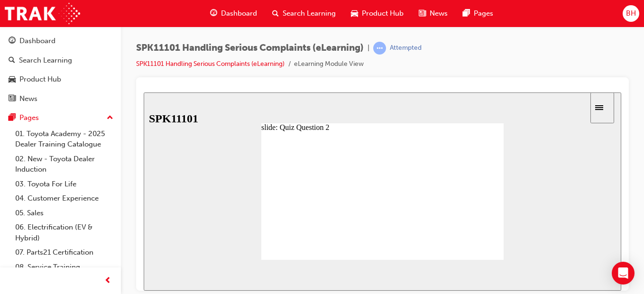
radio input "false"
radio input "true"
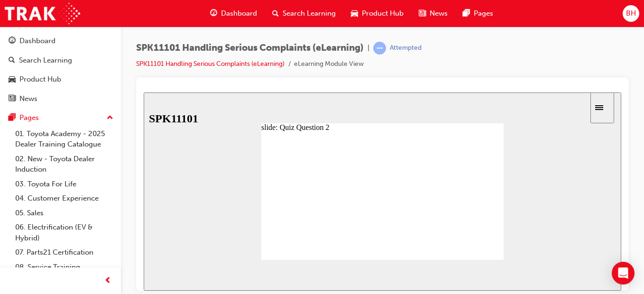
radio input "true"
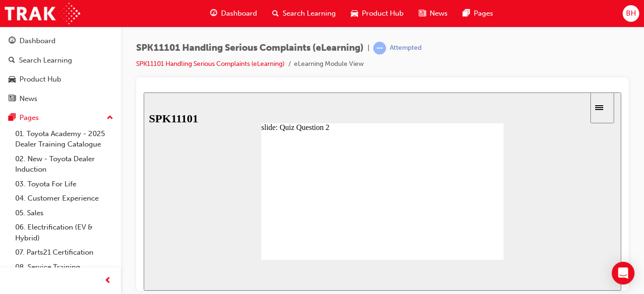
radio input "true"
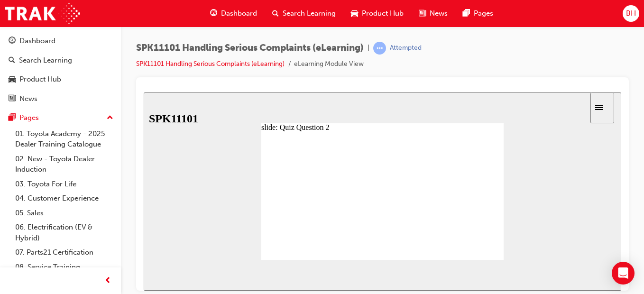
click at [580, 276] on div "NEXT" at bounding box center [593, 275] width 29 height 10
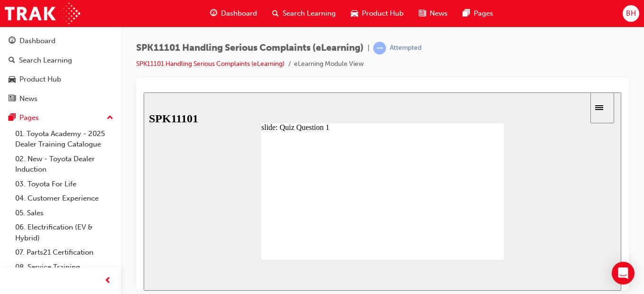
radio input "false"
radio input "true"
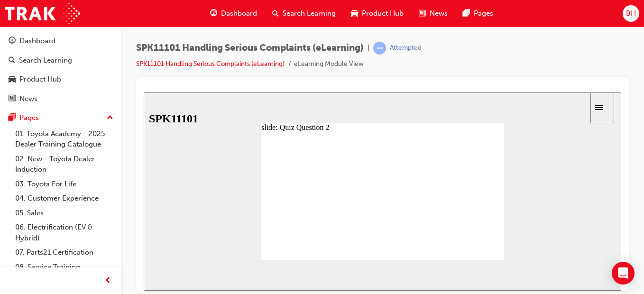
radio input "false"
radio input "true"
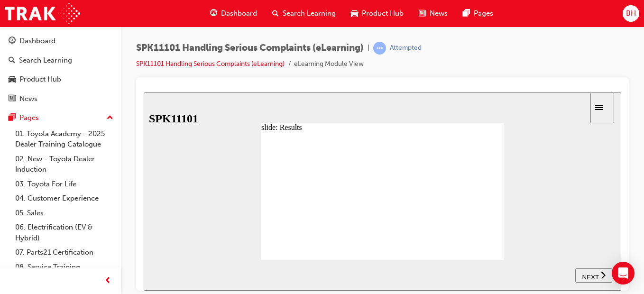
click at [588, 273] on span "NEXT" at bounding box center [590, 276] width 17 height 7
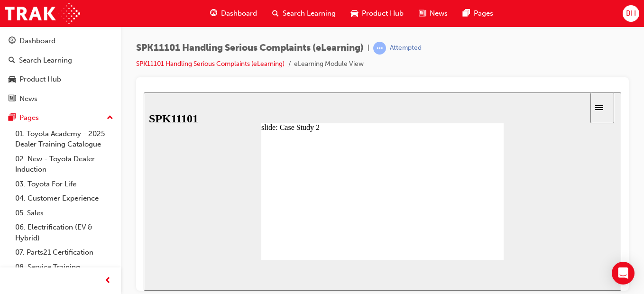
click at [490, 248] on div at bounding box center [382, 199] width 242 height 137
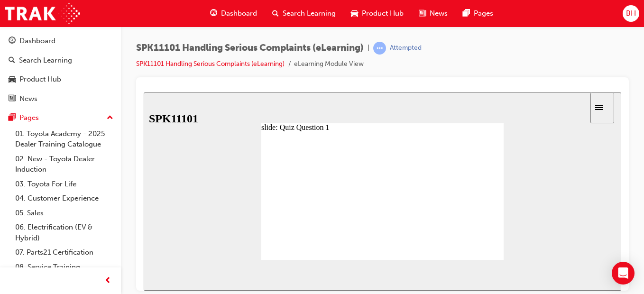
radio input "false"
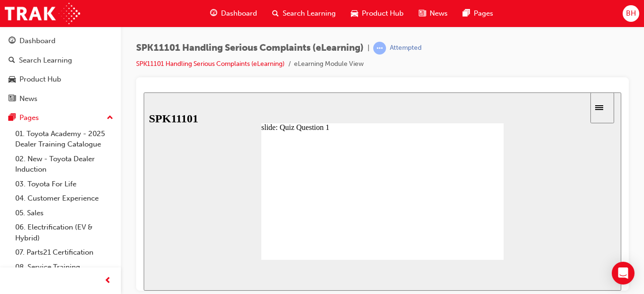
radio input "true"
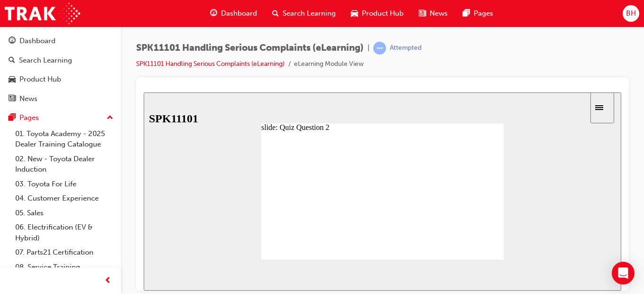
radio input "false"
radio input "true"
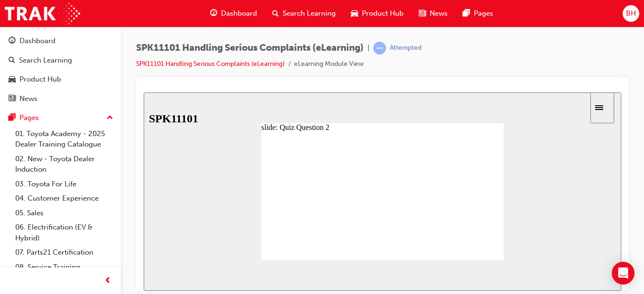
drag, startPoint x: 600, startPoint y: 274, endPoint x: 526, endPoint y: 252, distance: 76.8
click at [599, 274] on div "NEXT" at bounding box center [593, 275] width 29 height 10
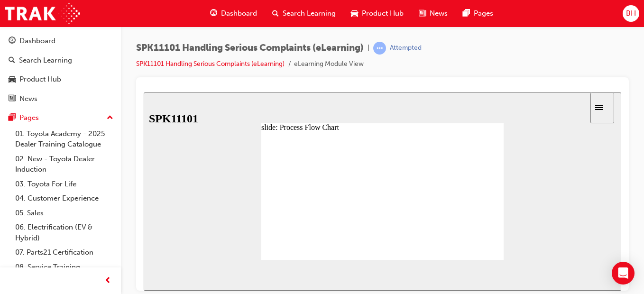
click at [491, 247] on div "Service Manager, Service Advisor & DMT (GEM) Technical Operations Manager, Tech…" at bounding box center [382, 199] width 242 height 137
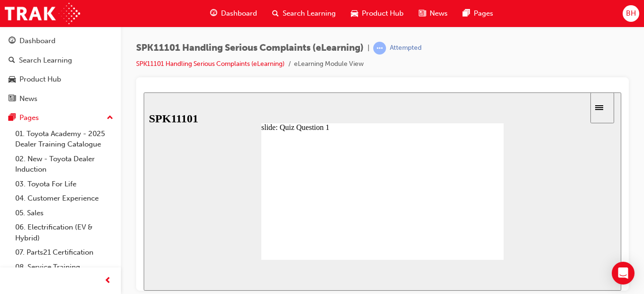
radio input "false"
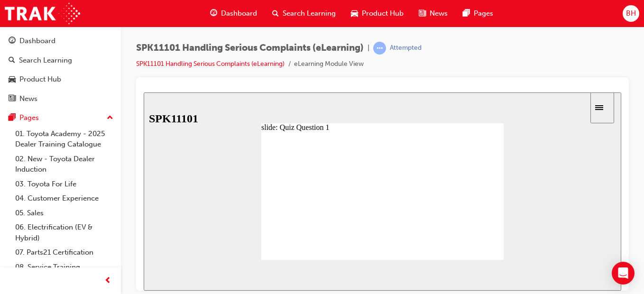
radio input "true"
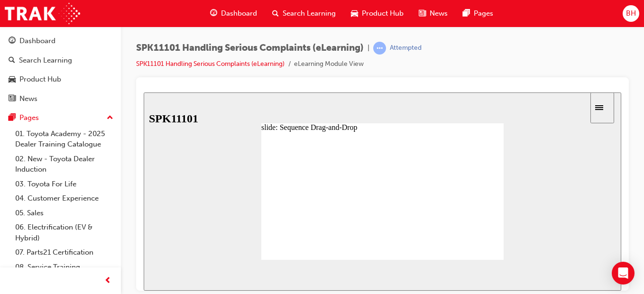
drag, startPoint x: 305, startPoint y: 186, endPoint x: 308, endPoint y: 204, distance: 17.9
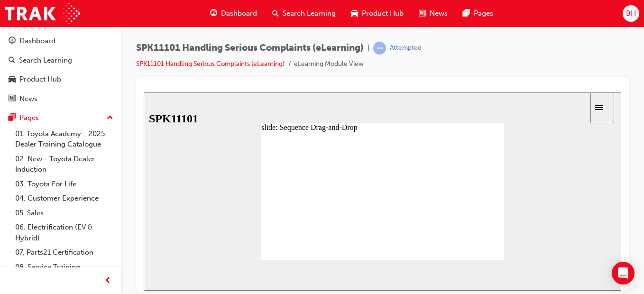
drag, startPoint x: 309, startPoint y: 195, endPoint x: 306, endPoint y: 183, distance: 12.3
drag, startPoint x: 317, startPoint y: 187, endPoint x: 314, endPoint y: 211, distance: 24.3
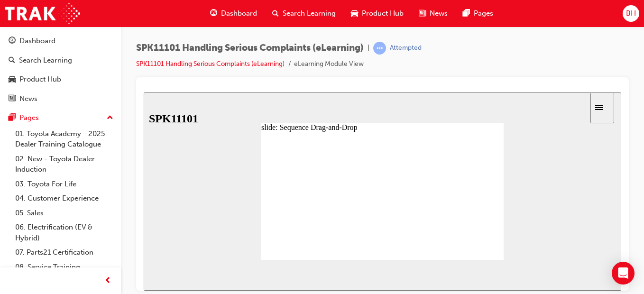
drag, startPoint x: 313, startPoint y: 236, endPoint x: 316, endPoint y: 222, distance: 13.6
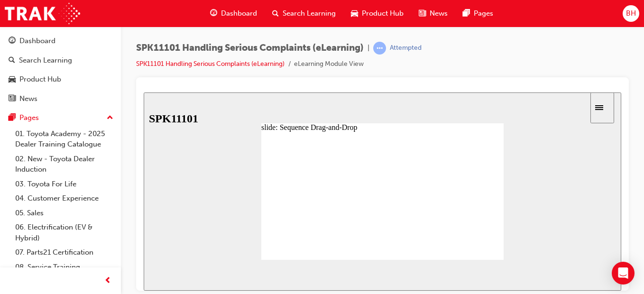
drag, startPoint x: 318, startPoint y: 235, endPoint x: 319, endPoint y: 224, distance: 10.9
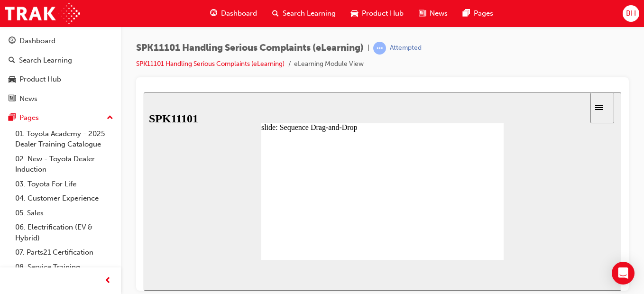
drag, startPoint x: 323, startPoint y: 194, endPoint x: 325, endPoint y: 233, distance: 38.9
drag, startPoint x: 307, startPoint y: 235, endPoint x: 308, endPoint y: 218, distance: 17.1
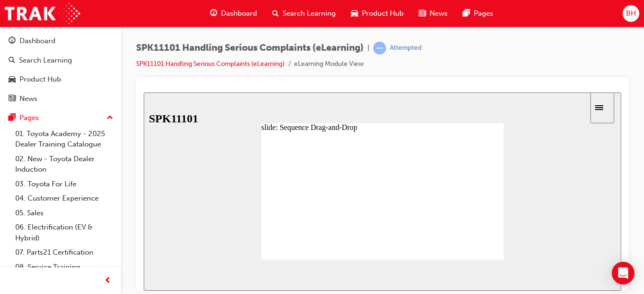
drag, startPoint x: 310, startPoint y: 241, endPoint x: 307, endPoint y: 229, distance: 12.2
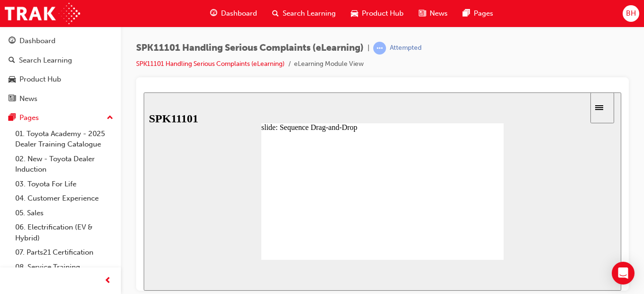
click at [602, 108] on icon "Sidebar Toggle" at bounding box center [602, 107] width 14 height 6
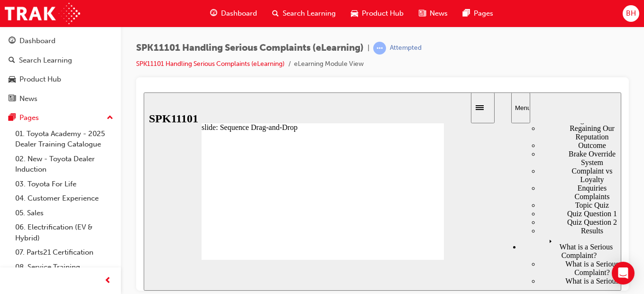
scroll to position [285, 0]
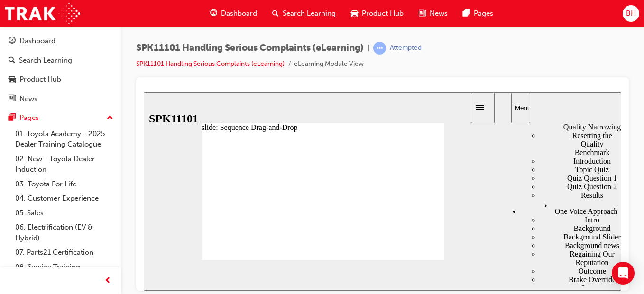
scroll to position [142, 0]
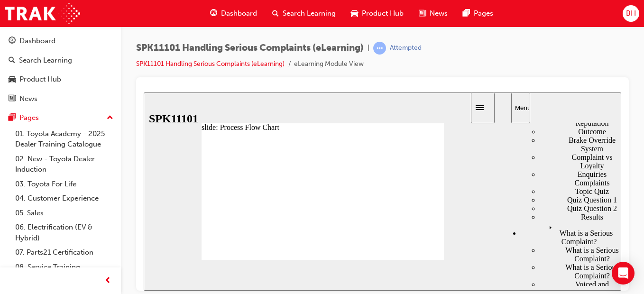
scroll to position [228, 0]
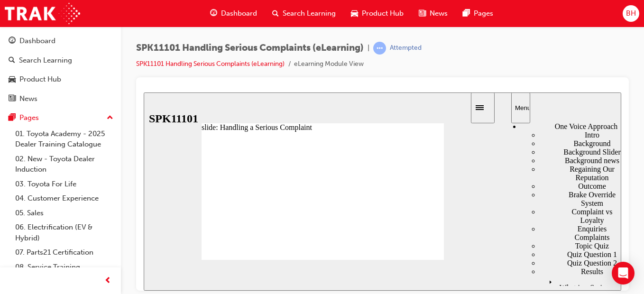
type input "0"
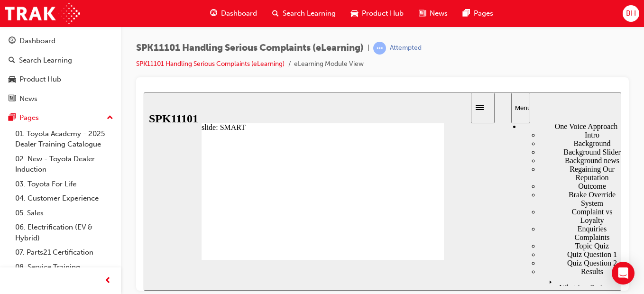
drag, startPoint x: 279, startPoint y: 212, endPoint x: 276, endPoint y: 188, distance: 24.4
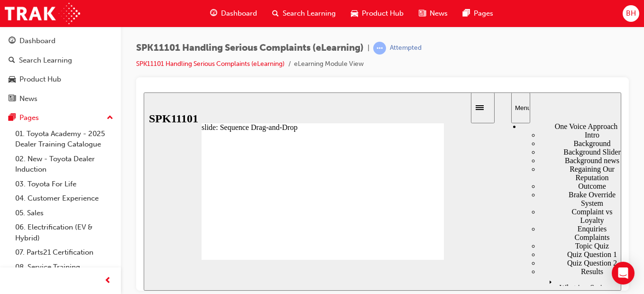
drag, startPoint x: 256, startPoint y: 205, endPoint x: 256, endPoint y: 191, distance: 14.7
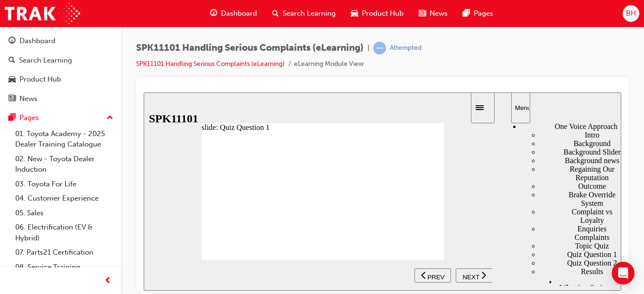
click at [530, 290] on html "slide: SMART TEAM Back to top SUBMIT NEXT PREV Menu Introduction" at bounding box center [383, 191] width 478 height 198
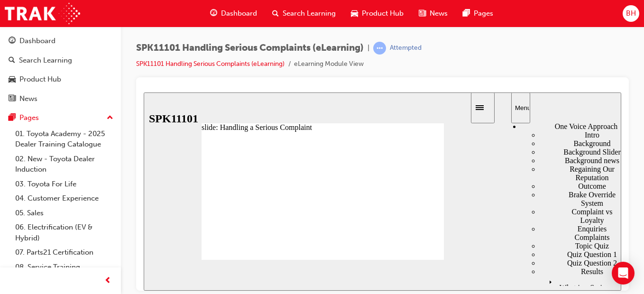
type input "7"
drag, startPoint x: 234, startPoint y: 175, endPoint x: 417, endPoint y: 172, distance: 183.1
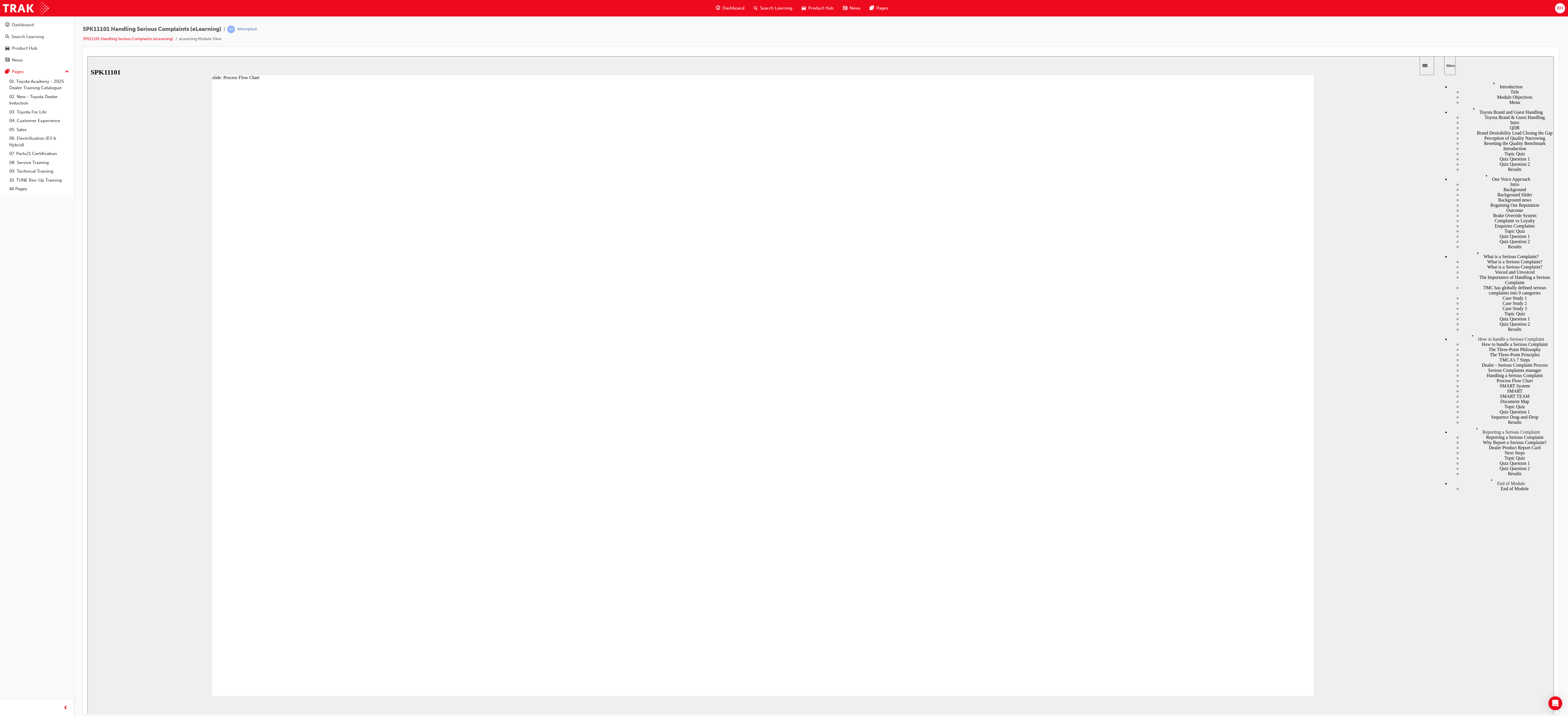
drag, startPoint x: 410, startPoint y: 60, endPoint x: 857, endPoint y: 452, distance: 594.5
click at [392, 179] on div "SMART System" at bounding box center [1508, 385] width 93 height 5
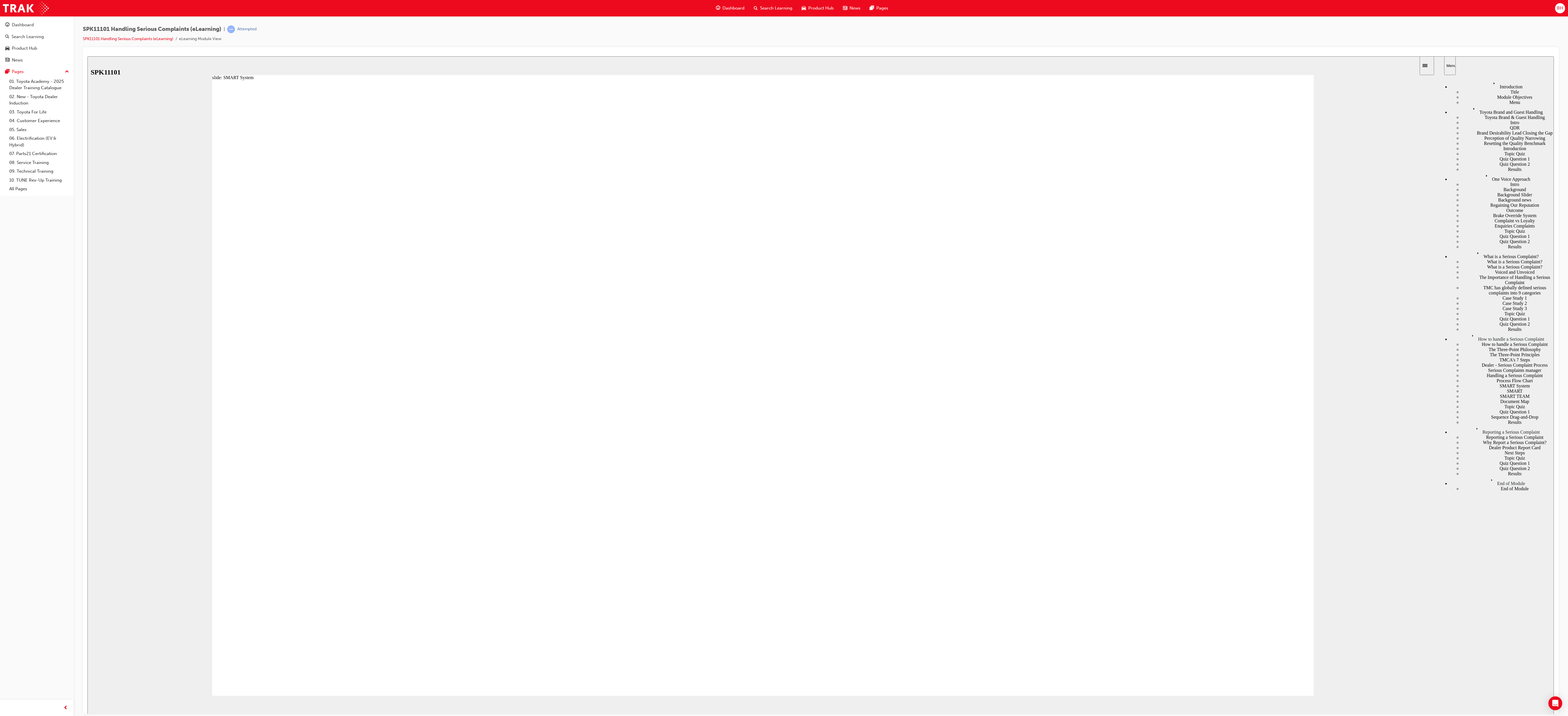
click at [392, 179] on div "Handling a Serious Complaint" at bounding box center [1508, 375] width 93 height 5
click at [392, 179] on div "Serious Complaints manager" at bounding box center [1508, 370] width 93 height 5
click at [392, 179] on div "Dealer - Serious Complaint Process" at bounding box center [1508, 365] width 93 height 5
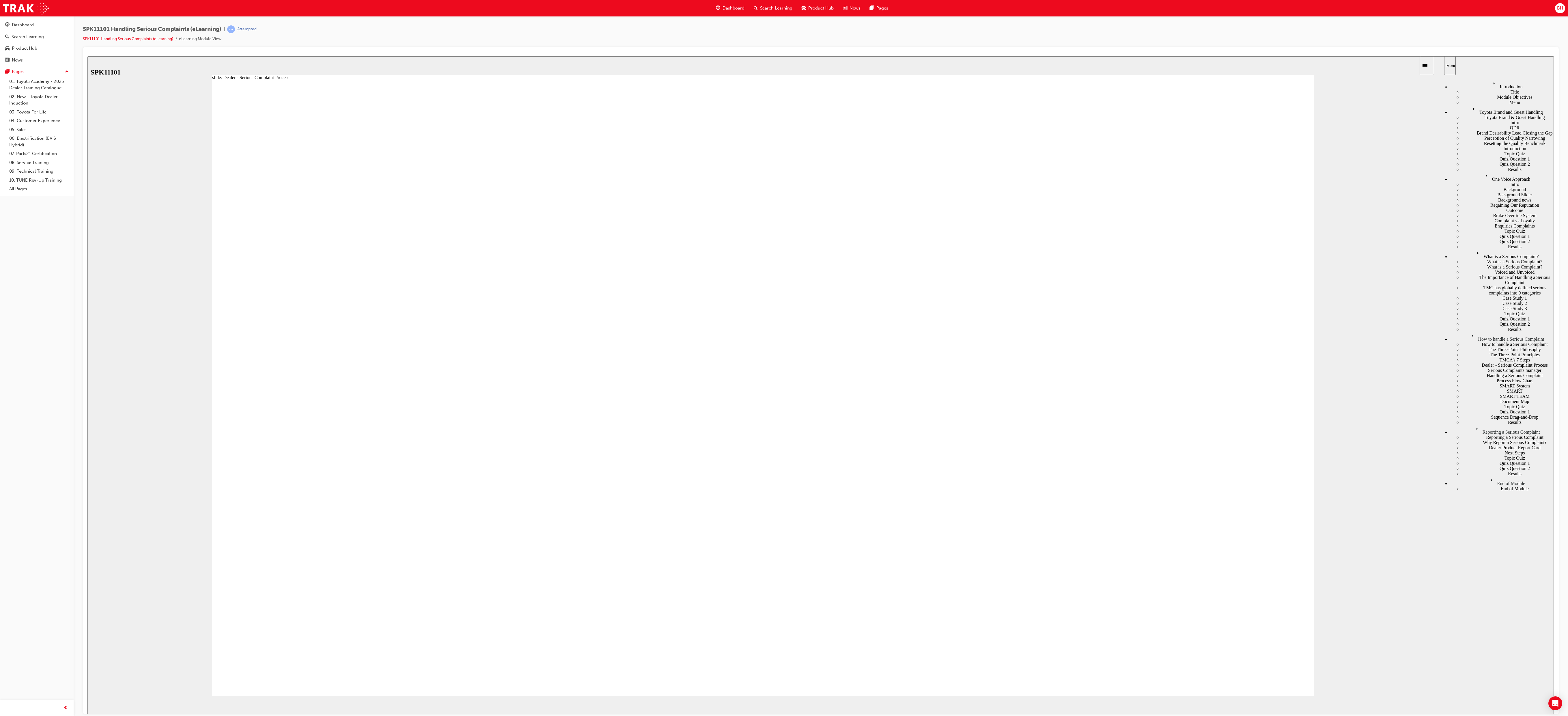
drag, startPoint x: 492, startPoint y: 407, endPoint x: 522, endPoint y: 463, distance: 63.5
drag, startPoint x: 573, startPoint y: 543, endPoint x: 575, endPoint y: 549, distance: 6.3
drag, startPoint x: 584, startPoint y: 582, endPoint x: 583, endPoint y: 570, distance: 12.0
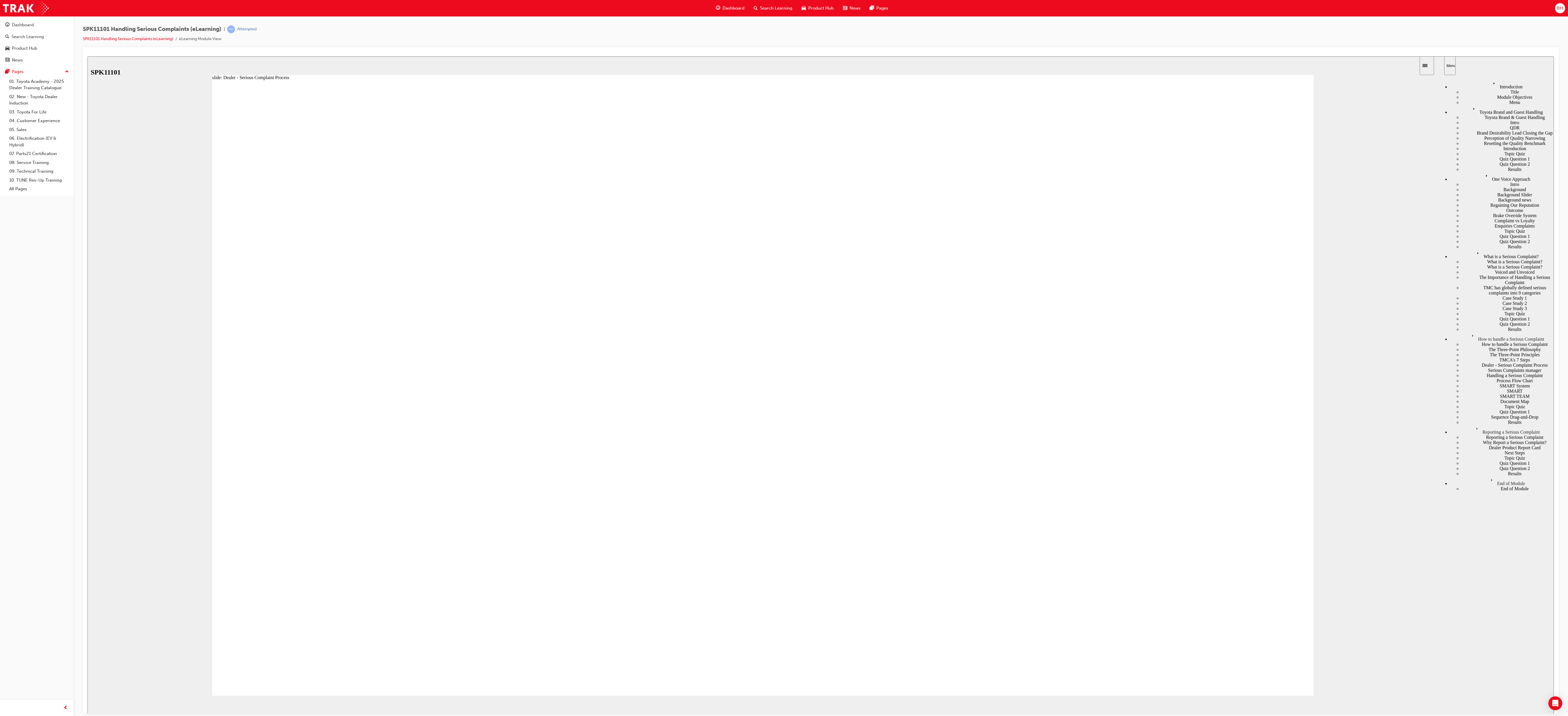
click at [392, 179] on div "TMCA's 7 Steps" at bounding box center [1508, 360] width 93 height 5
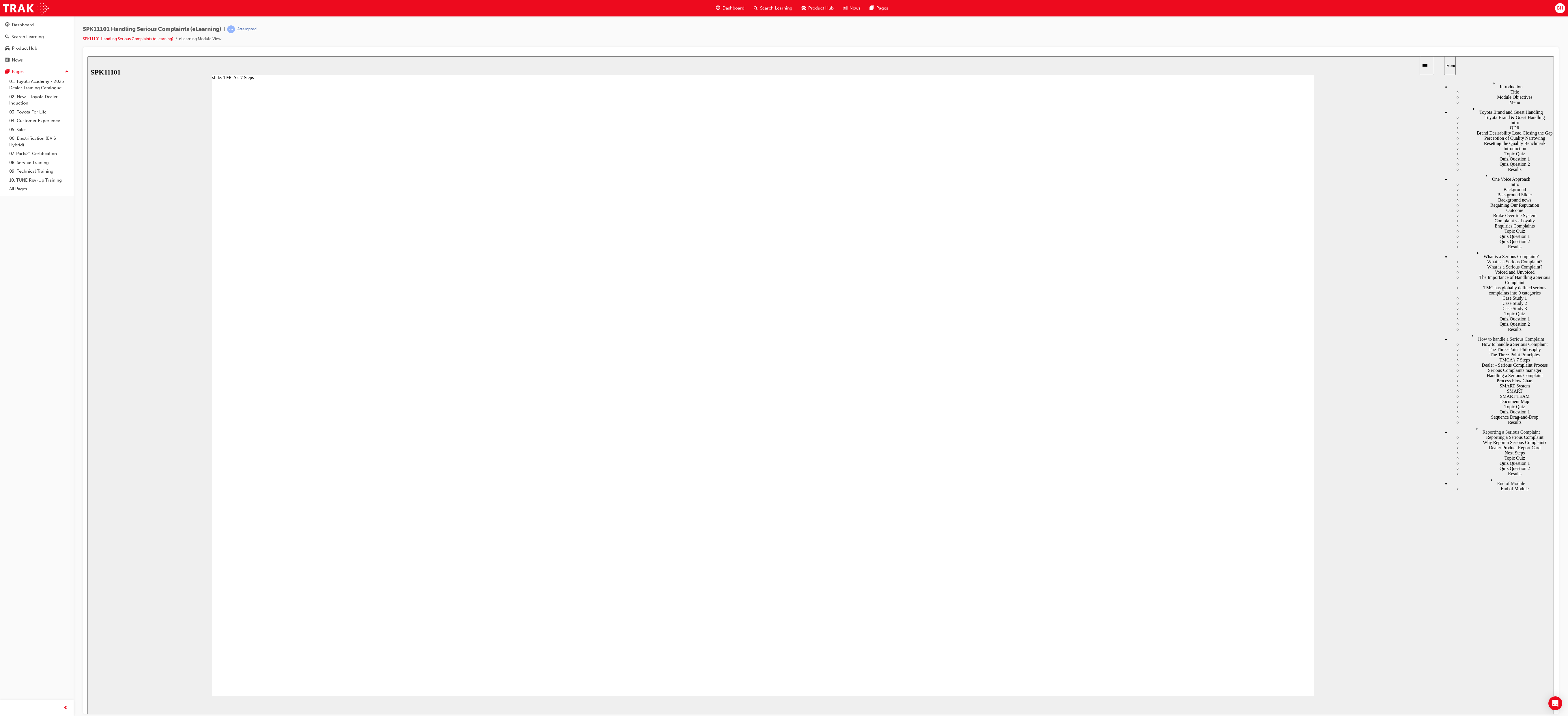
drag, startPoint x: 703, startPoint y: 546, endPoint x: 657, endPoint y: 577, distance: 55.5
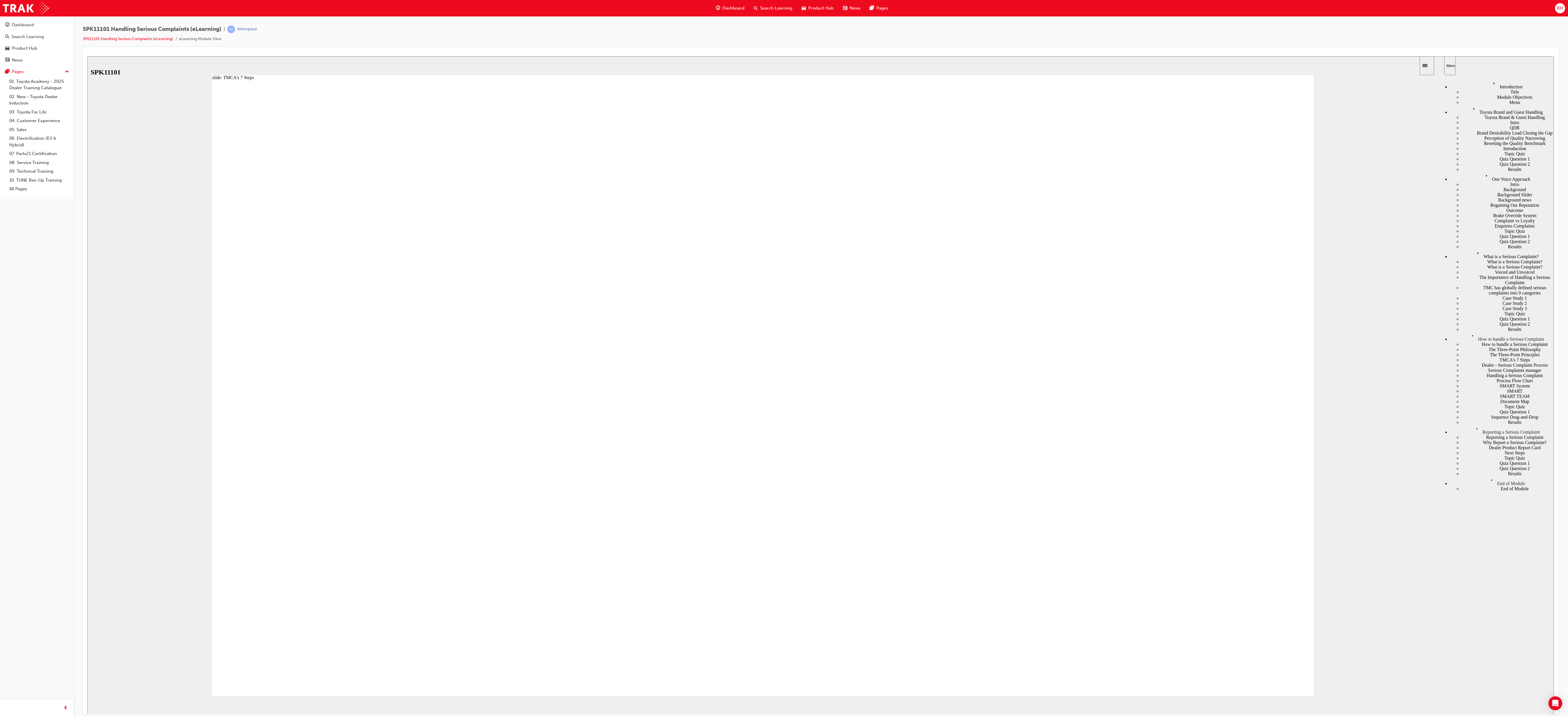
click at [392, 179] on div "Dealer - Serious Complaint Process" at bounding box center [1508, 365] width 93 height 5
click at [392, 179] on div "Topic Quiz" at bounding box center [1508, 406] width 93 height 5
drag, startPoint x: 513, startPoint y: 345, endPoint x: 1204, endPoint y: 390, distance: 692.5
drag, startPoint x: 1063, startPoint y: 363, endPoint x: 1044, endPoint y: 327, distance: 40.7
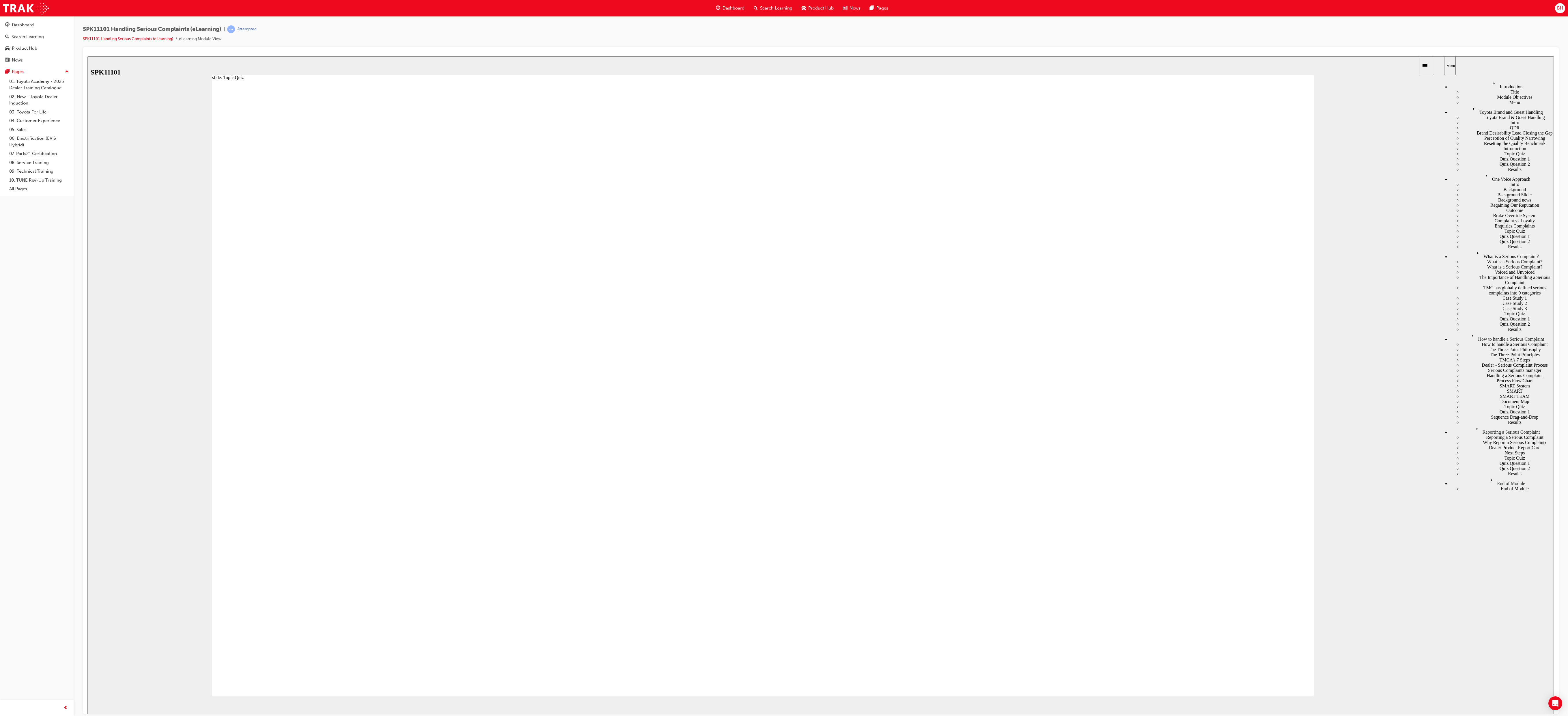
drag, startPoint x: 1006, startPoint y: 370, endPoint x: 1551, endPoint y: 289, distance: 551.0
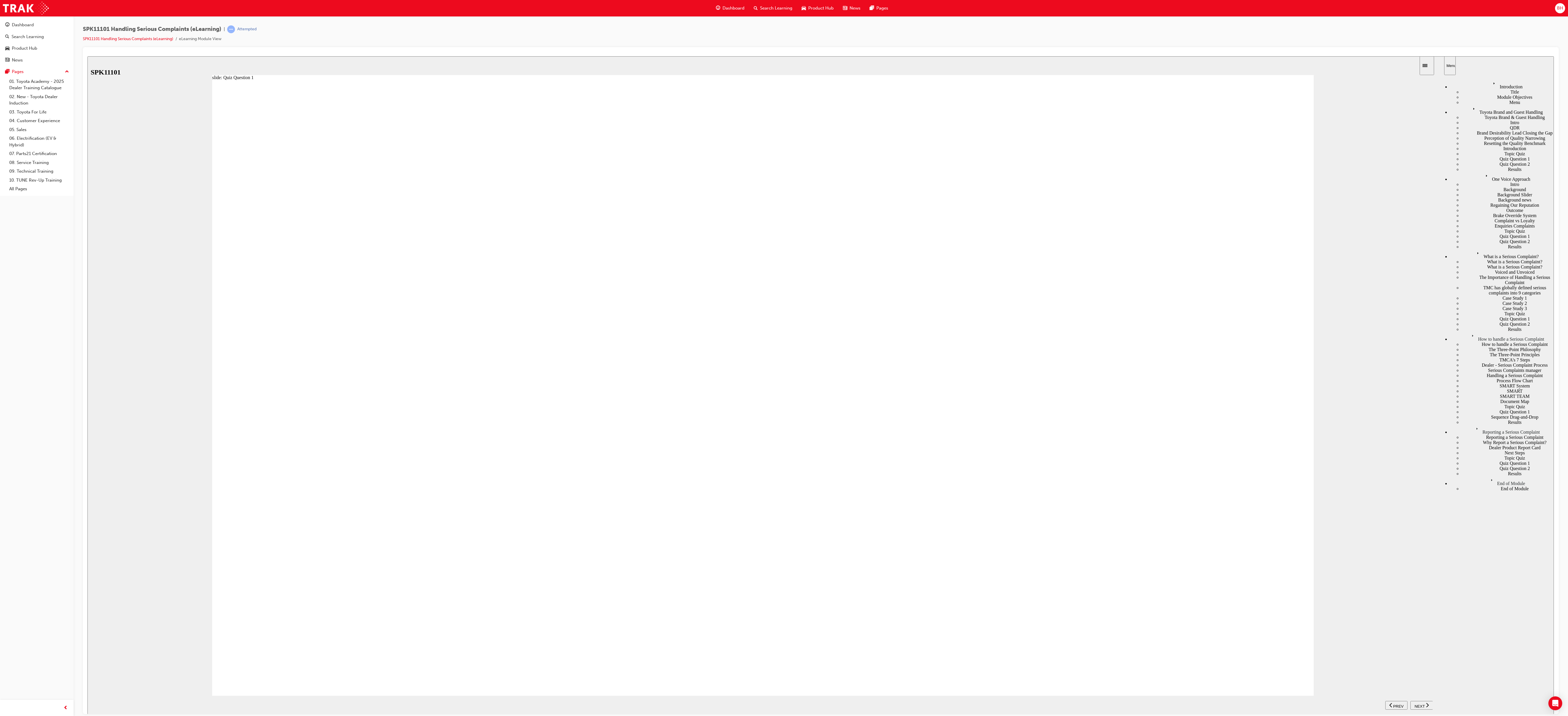
drag, startPoint x: 501, startPoint y: 449, endPoint x: 507, endPoint y: 375, distance: 74.2
drag, startPoint x: 497, startPoint y: 545, endPoint x: 492, endPoint y: 438, distance: 107.1
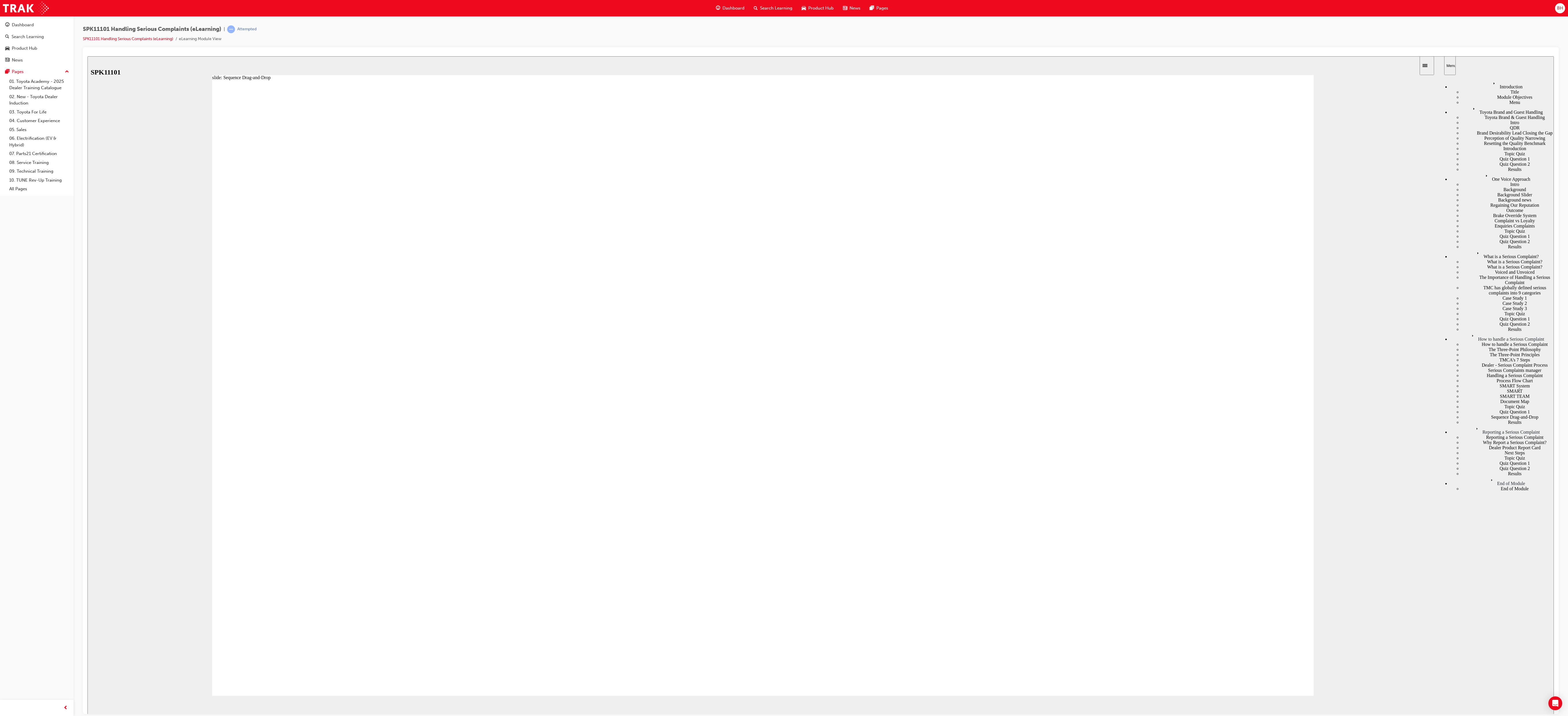
drag, startPoint x: 481, startPoint y: 598, endPoint x: 500, endPoint y: 530, distance: 70.6
drag, startPoint x: 479, startPoint y: 563, endPoint x: 494, endPoint y: 597, distance: 37.2
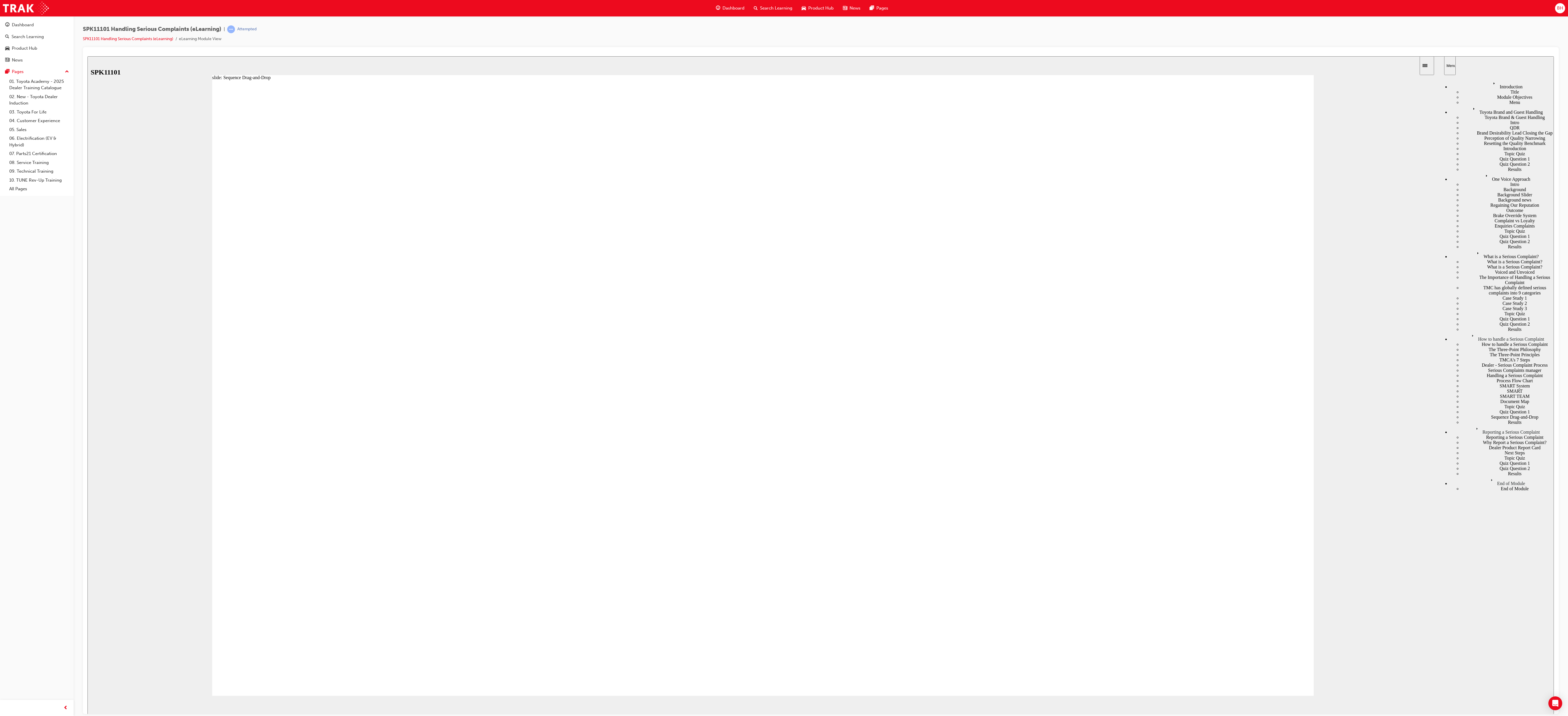
drag, startPoint x: 426, startPoint y: 494, endPoint x: 446, endPoint y: 547, distance: 56.6
drag, startPoint x: 470, startPoint y: 454, endPoint x: 466, endPoint y: 427, distance: 27.3
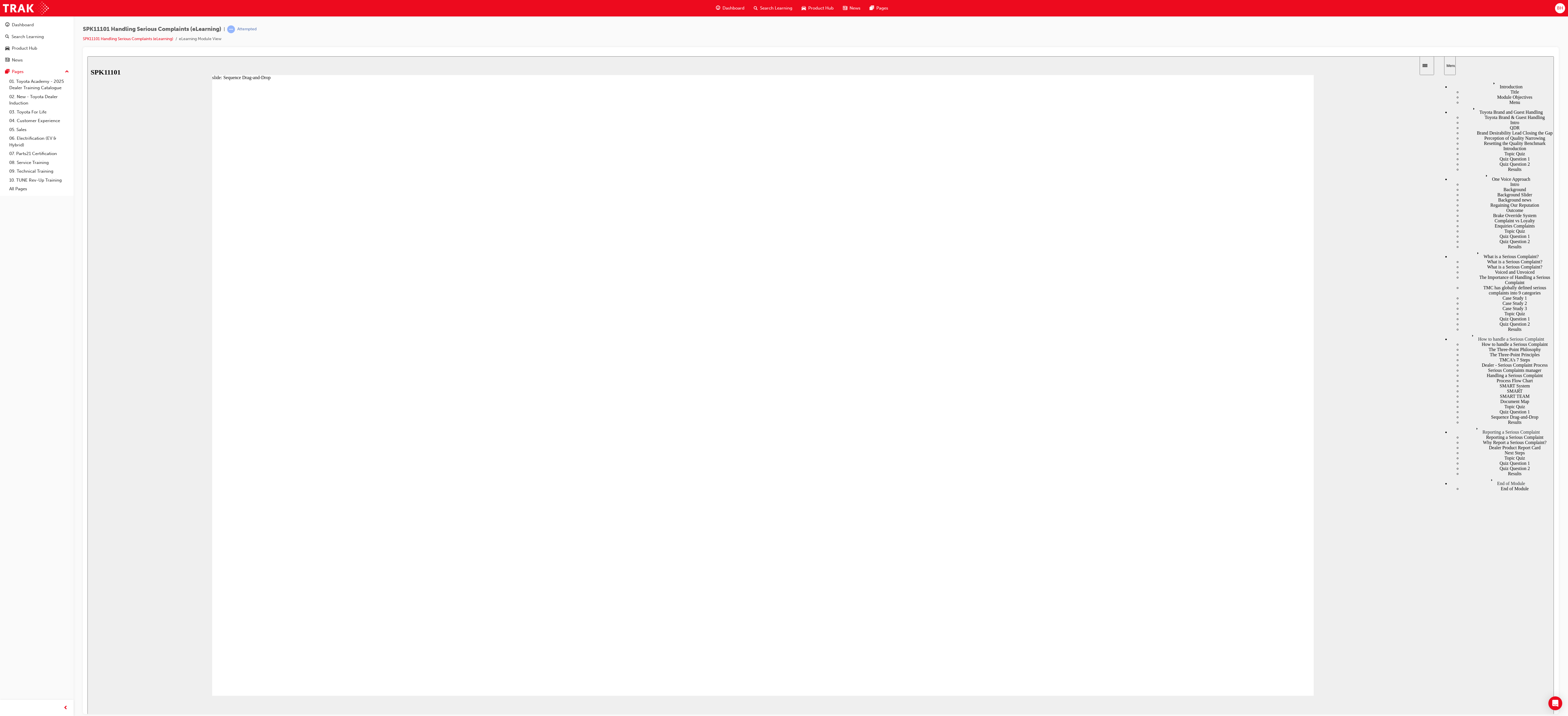
drag, startPoint x: 429, startPoint y: 447, endPoint x: 430, endPoint y: 432, distance: 15.0
drag, startPoint x: 523, startPoint y: 456, endPoint x: 514, endPoint y: 448, distance: 12.0
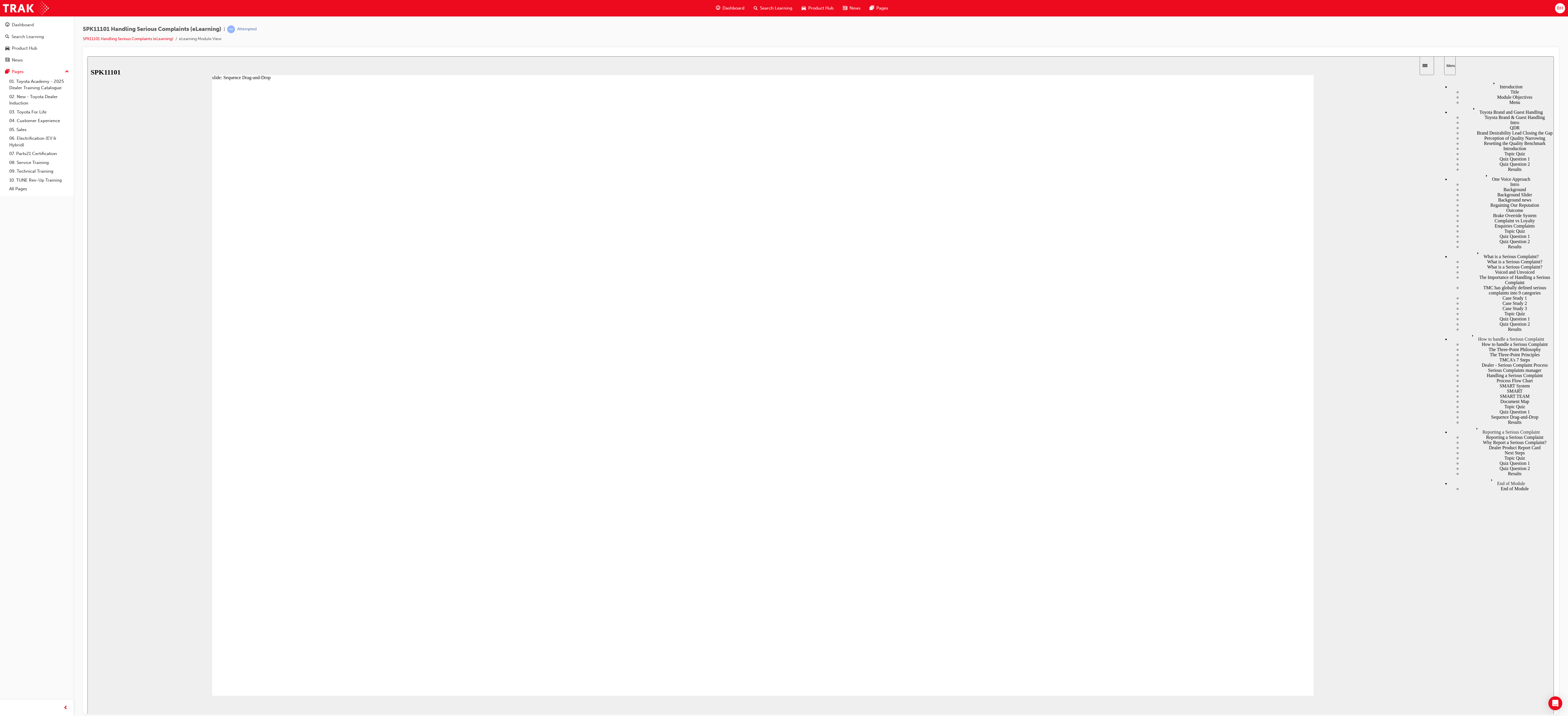
drag, startPoint x: 493, startPoint y: 449, endPoint x: 491, endPoint y: 398, distance: 51.0
drag, startPoint x: 606, startPoint y: 598, endPoint x: 607, endPoint y: 567, distance: 31.0
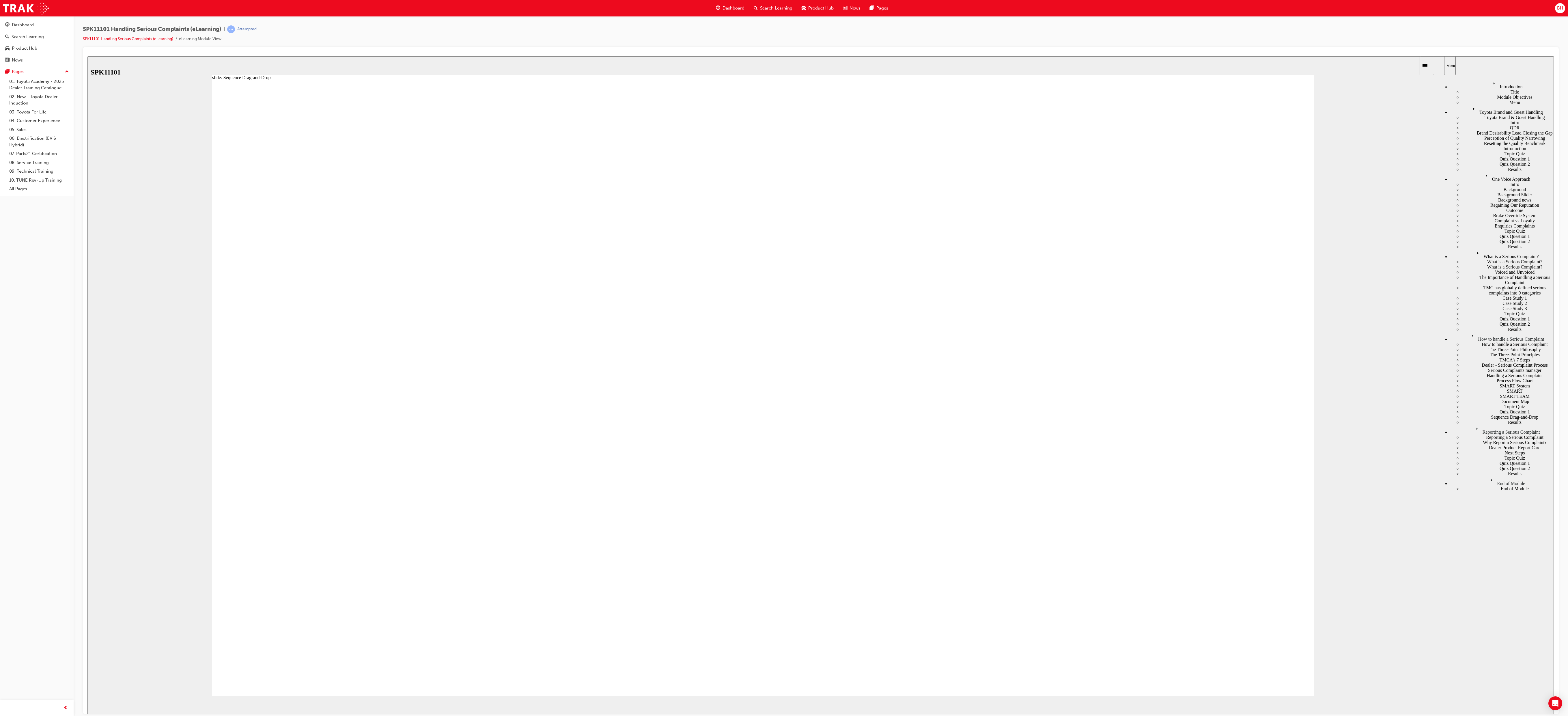
drag, startPoint x: 493, startPoint y: 490, endPoint x: 498, endPoint y: 441, distance: 49.3
drag, startPoint x: 458, startPoint y: 516, endPoint x: 461, endPoint y: 472, distance: 44.1
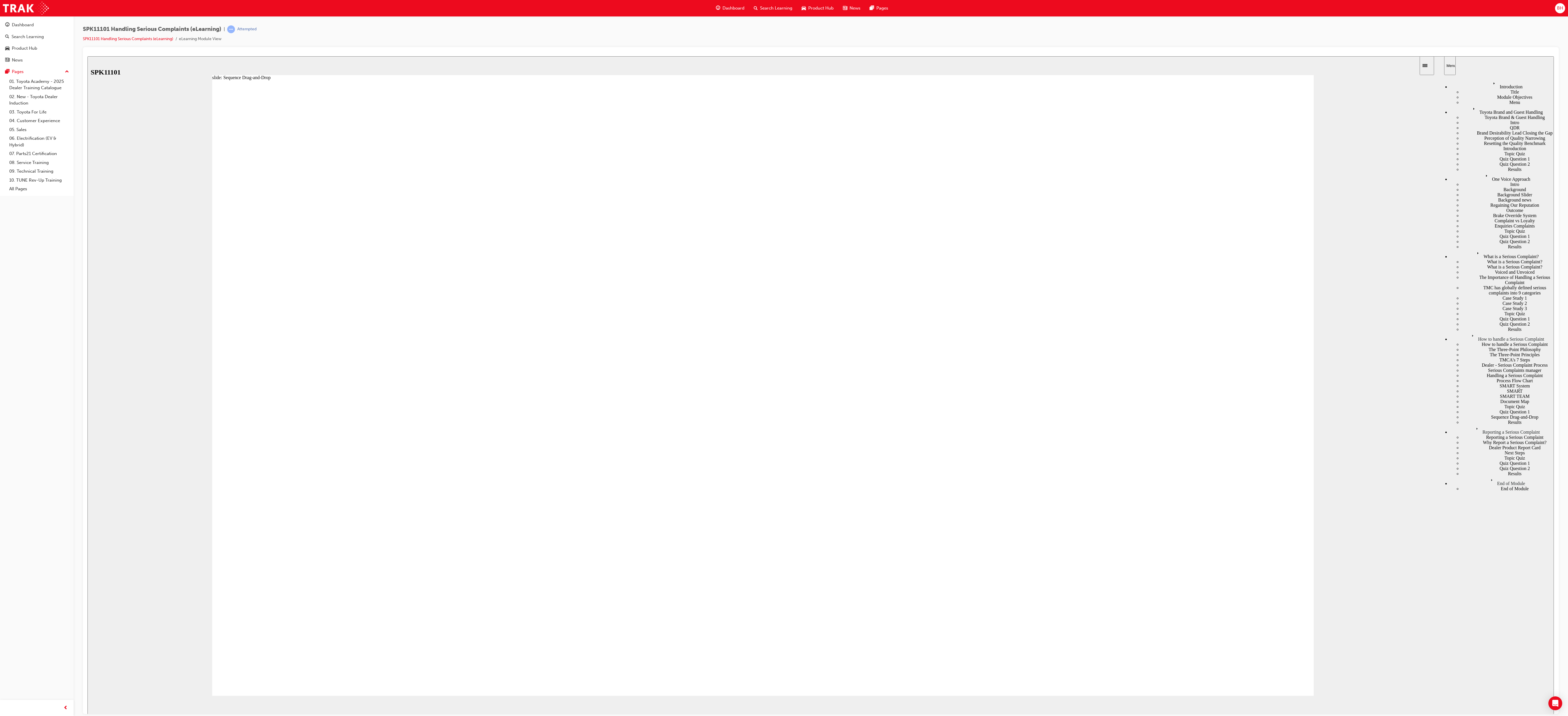
drag, startPoint x: 487, startPoint y: 599, endPoint x: 463, endPoint y: 482, distance: 119.4
drag, startPoint x: 474, startPoint y: 505, endPoint x: 439, endPoint y: 345, distance: 163.8
drag, startPoint x: 519, startPoint y: 541, endPoint x: 491, endPoint y: 452, distance: 93.3
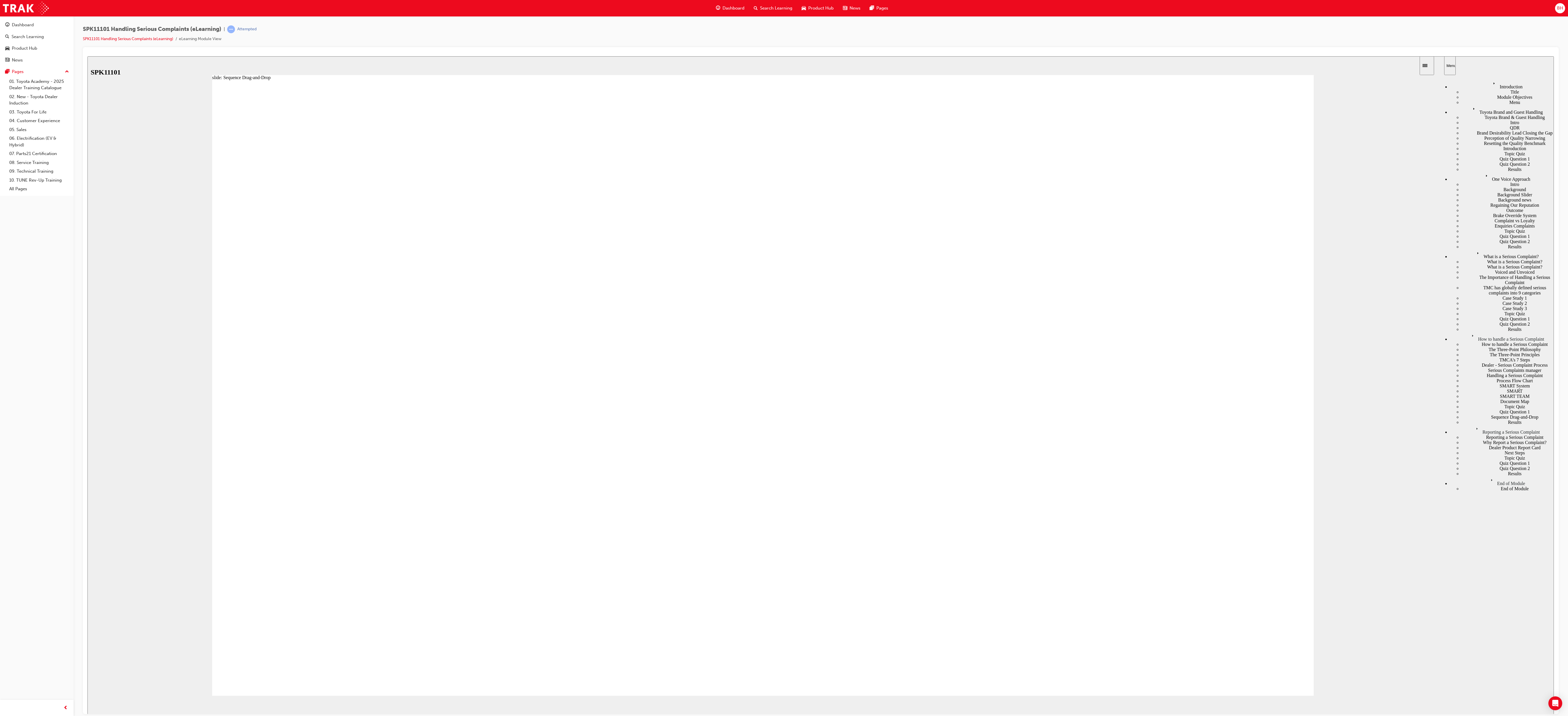
drag, startPoint x: 484, startPoint y: 456, endPoint x: 479, endPoint y: 493, distance: 37.3
drag, startPoint x: 475, startPoint y: 458, endPoint x: 485, endPoint y: 550, distance: 92.5
drag, startPoint x: 472, startPoint y: 500, endPoint x: 478, endPoint y: 541, distance: 41.4
drag, startPoint x: 464, startPoint y: 547, endPoint x: 443, endPoint y: 453, distance: 96.3
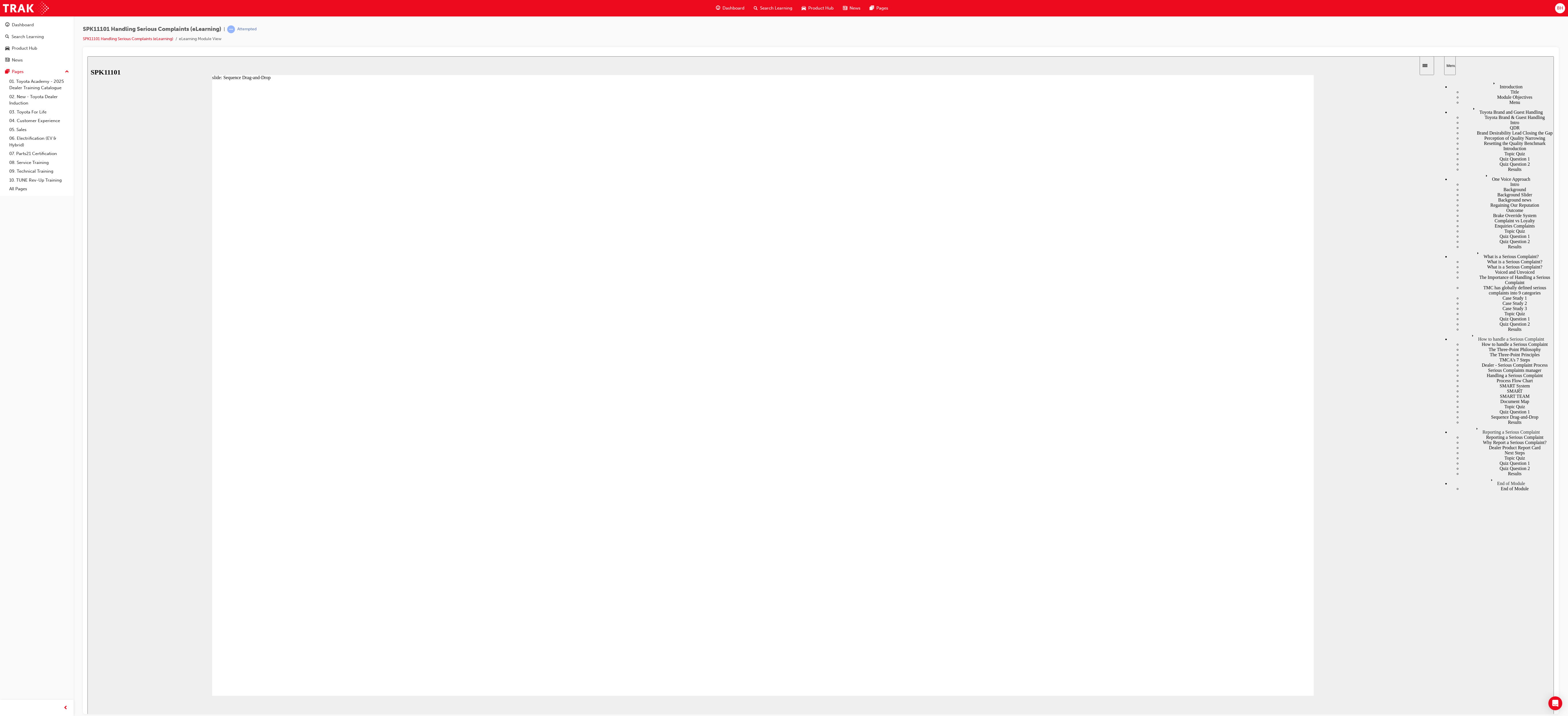
click at [392, 179] on div "Reporting a Serious Complaint" at bounding box center [1502, 430] width 104 height 10
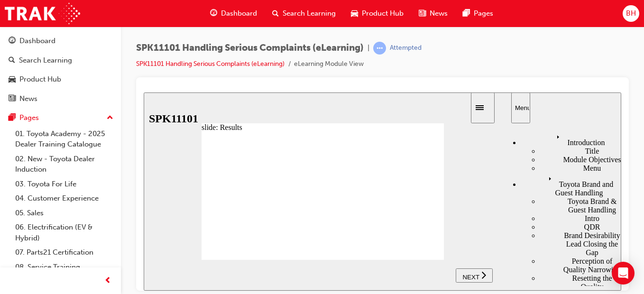
drag, startPoint x: 2278, startPoint y: 115, endPoint x: 417, endPoint y: 107, distance: 1860.9
click at [416, 106] on div "top bar" at bounding box center [331, 107] width 276 height 10
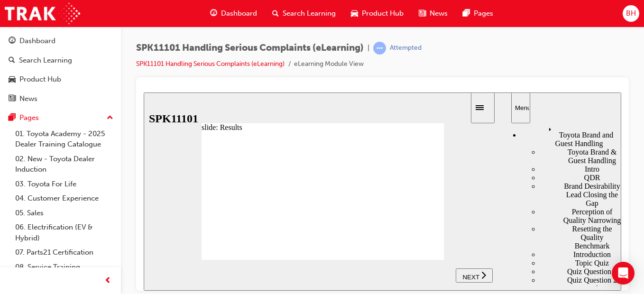
scroll to position [95, 0]
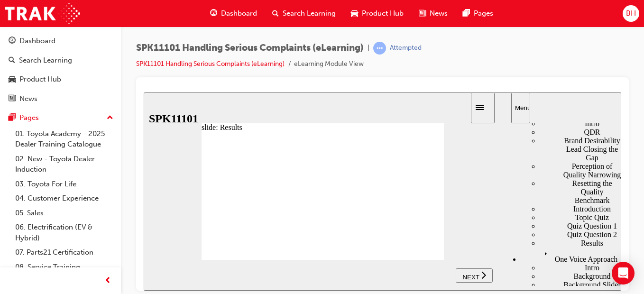
drag, startPoint x: 568, startPoint y: 173, endPoint x: 574, endPoint y: 175, distance: 6.8
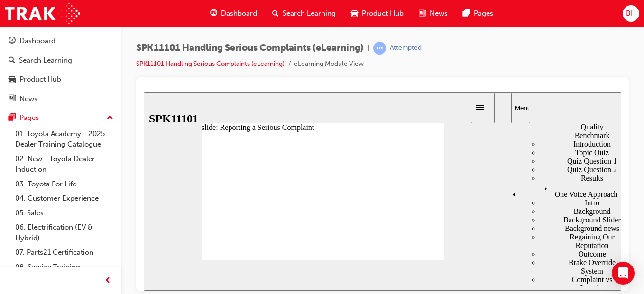
scroll to position [160, 0]
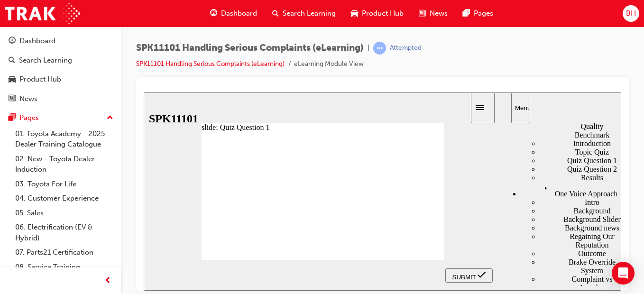
radio input "false"
radio input "true"
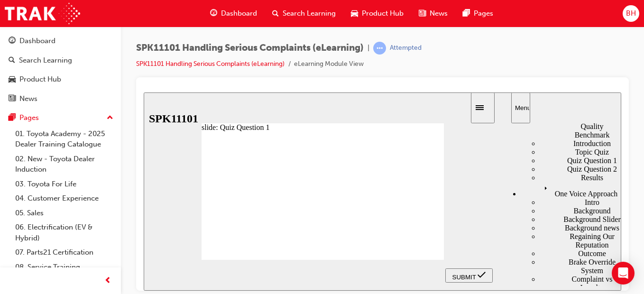
radio input "true"
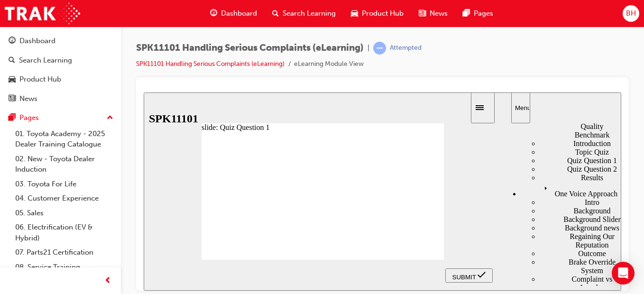
radio input "true"
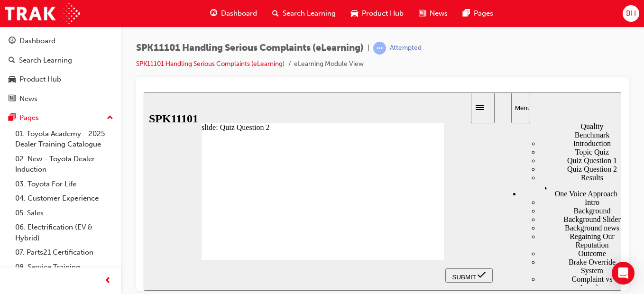
radio input "true"
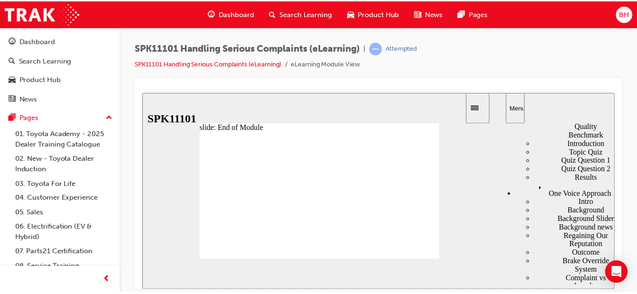
scroll to position [8, 0]
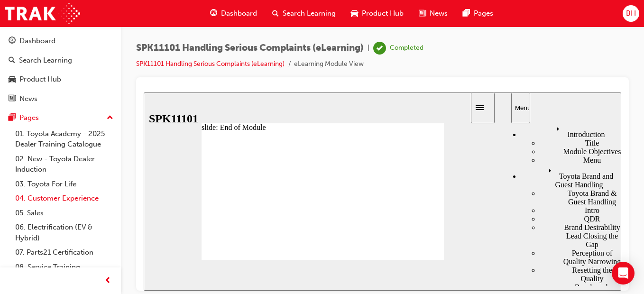
click at [60, 196] on link "04. Customer Experience" at bounding box center [64, 198] width 106 height 15
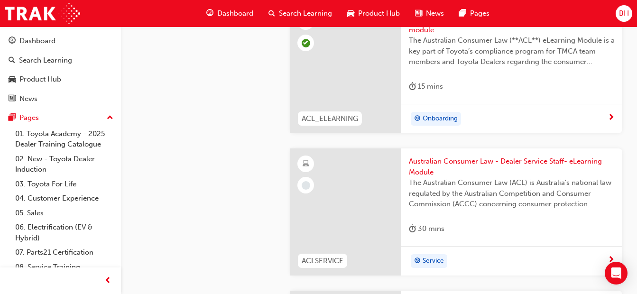
scroll to position [1043, 0]
click at [431, 165] on span "Australian Consumer Law - Dealer Service Staff- eLearning Module" at bounding box center [512, 166] width 206 height 21
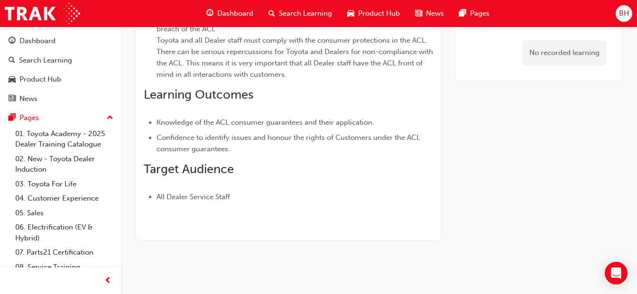
scroll to position [262, 0]
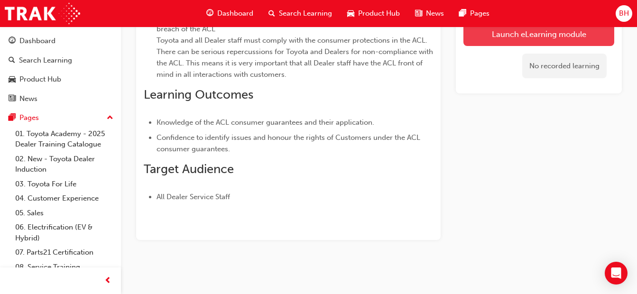
click at [590, 31] on link "Launch eLearning module" at bounding box center [538, 34] width 151 height 24
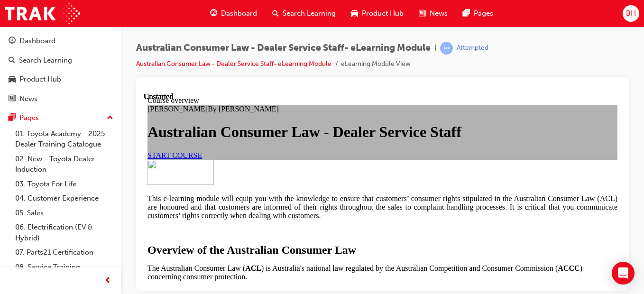
click at [202, 159] on span "START COURSE" at bounding box center [174, 155] width 55 height 8
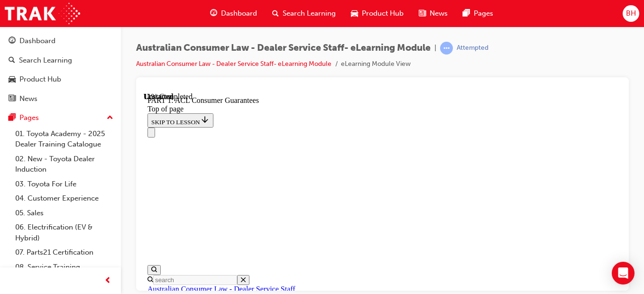
scroll to position [1594, 0]
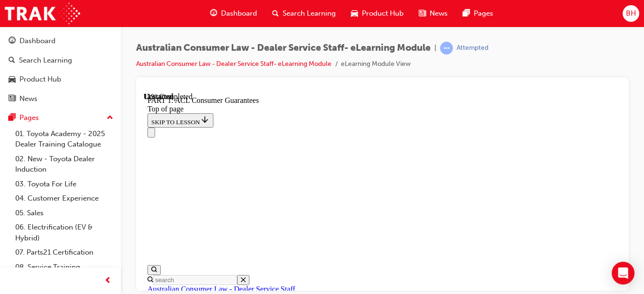
drag, startPoint x: 355, startPoint y: 185, endPoint x: 355, endPoint y: 164, distance: 21.8
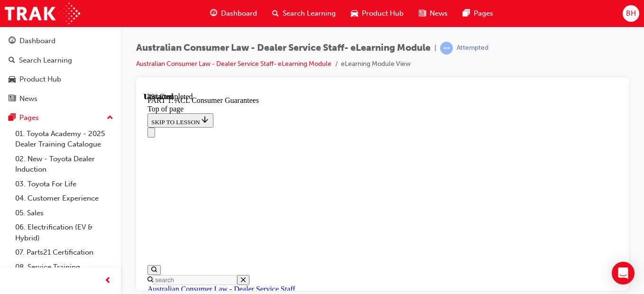
scroll to position [1582, 0]
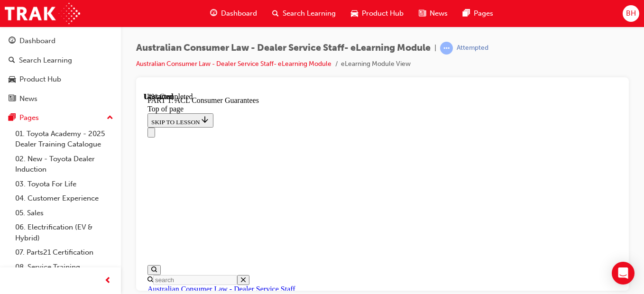
scroll to position [1488, 0]
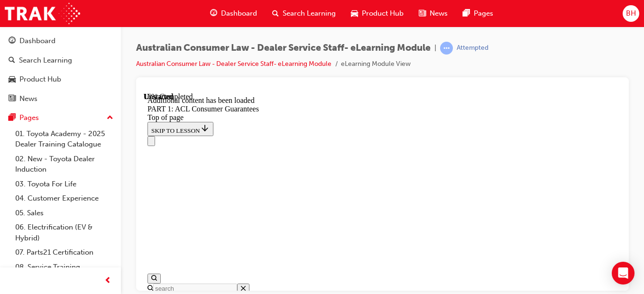
scroll to position [1890, 0]
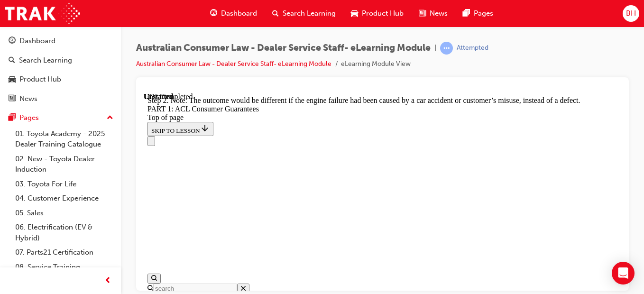
scroll to position [1842, 0]
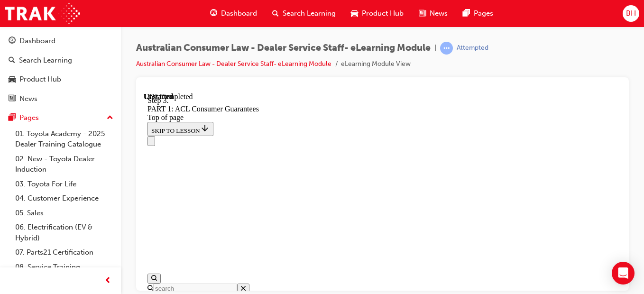
scroll to position [2001, 0]
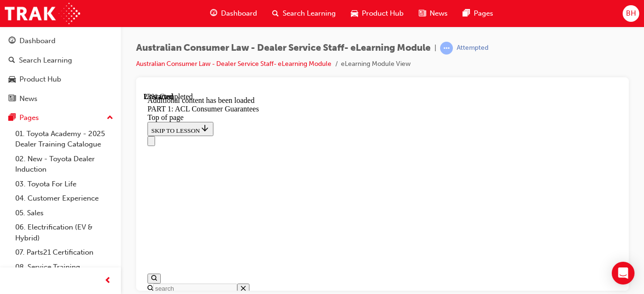
scroll to position [2584, 0]
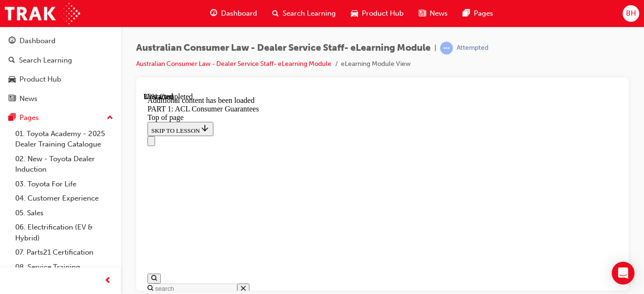
scroll to position [3218, 0]
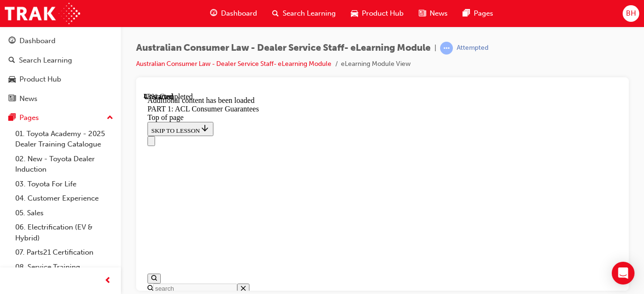
scroll to position [4033, 0]
